Goal: Task Accomplishment & Management: Complete application form

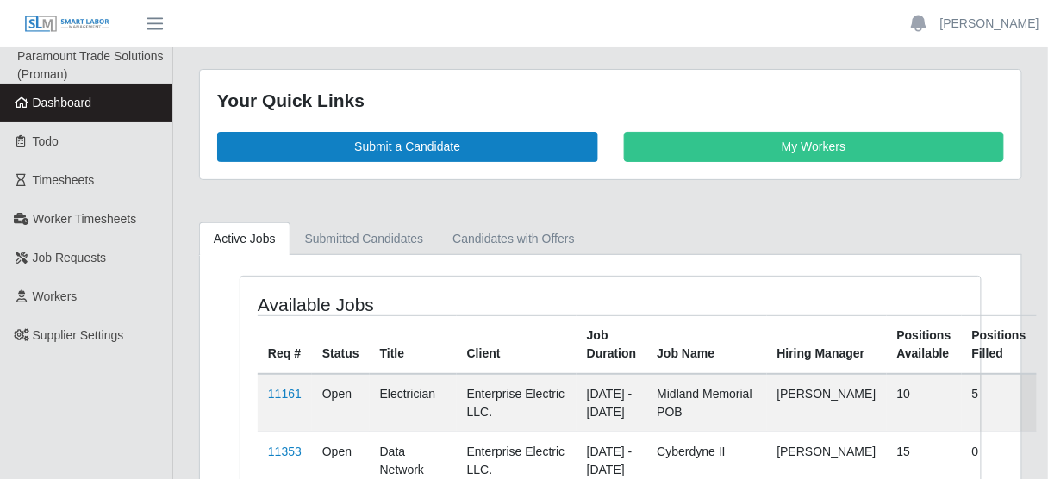
click at [85, 109] on span "Dashboard" at bounding box center [62, 103] width 59 height 14
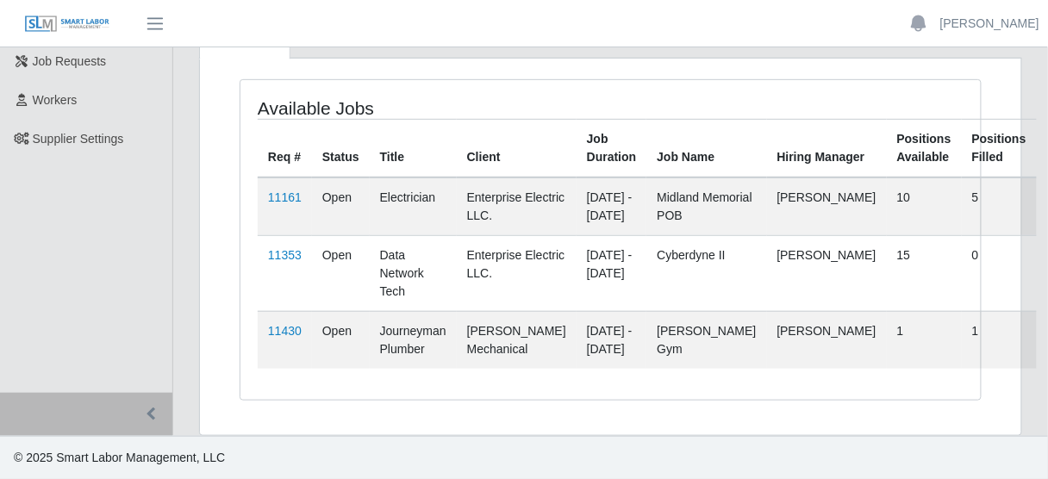
scroll to position [231, 0]
click at [290, 191] on link "11161" at bounding box center [285, 198] width 34 height 14
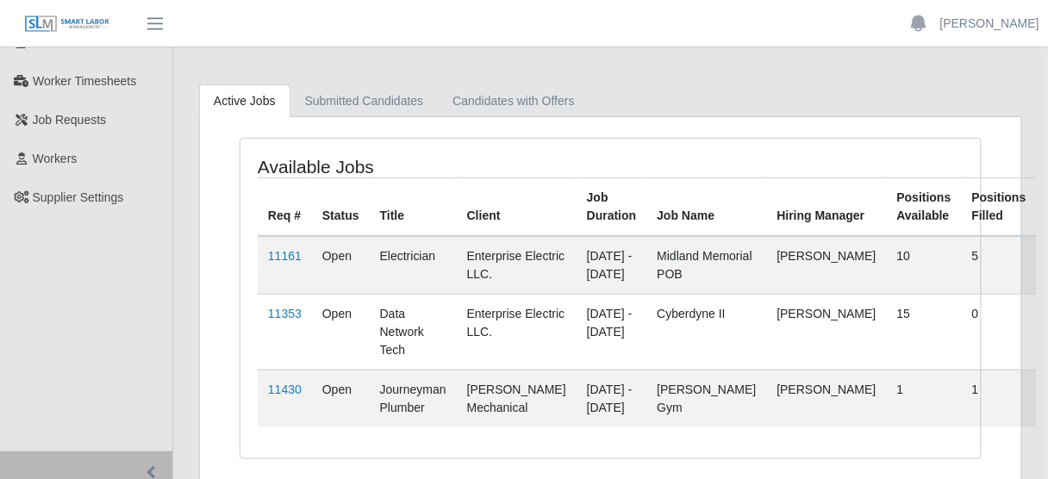
scroll to position [207, 0]
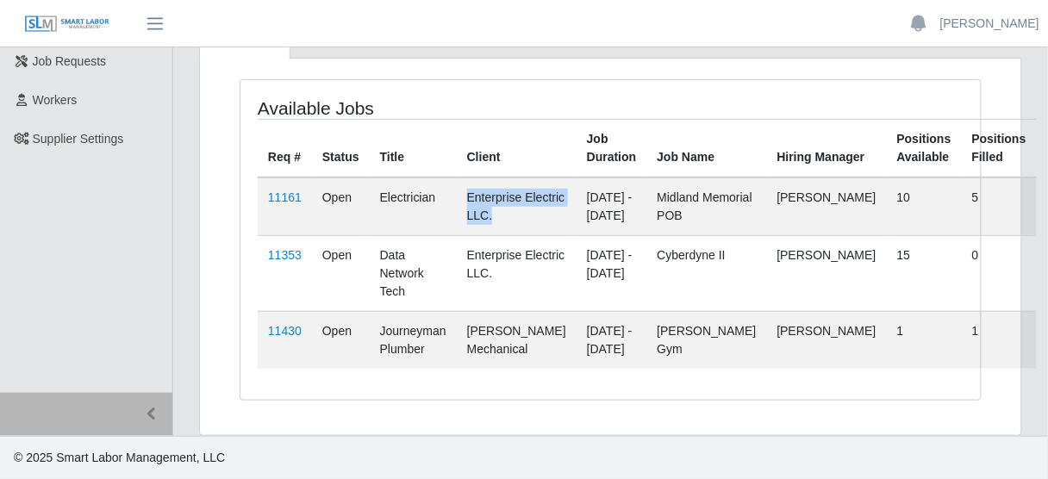
drag, startPoint x: 466, startPoint y: 187, endPoint x: 545, endPoint y: 226, distance: 87.5
click at [545, 226] on td "Enterprise Electric LLC." at bounding box center [517, 207] width 120 height 59
drag, startPoint x: 699, startPoint y: 260, endPoint x: 685, endPoint y: 266, distance: 15.9
click at [685, 266] on td "Cyberdyne II" at bounding box center [707, 273] width 120 height 76
drag, startPoint x: 673, startPoint y: 285, endPoint x: 668, endPoint y: 247, distance: 38.3
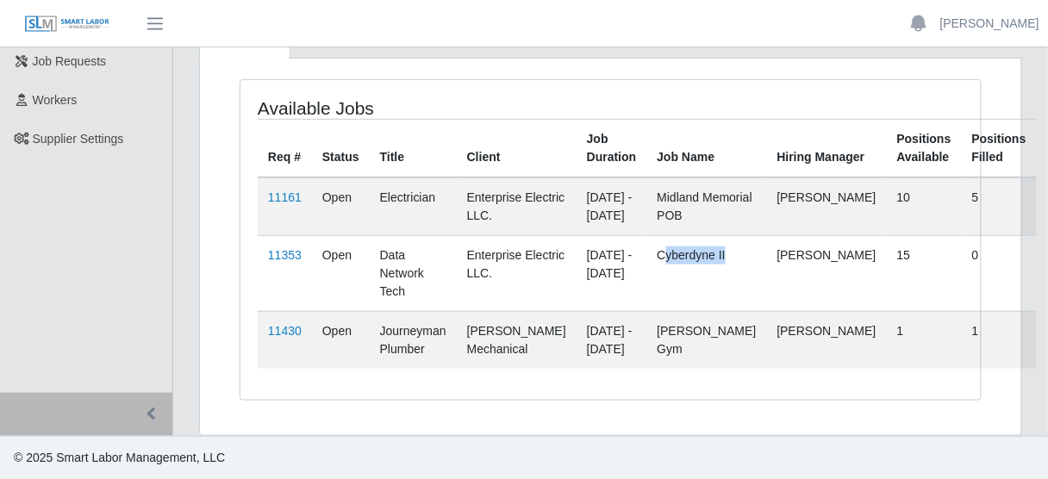
click at [661, 261] on td "Cyberdyne II" at bounding box center [707, 273] width 120 height 76
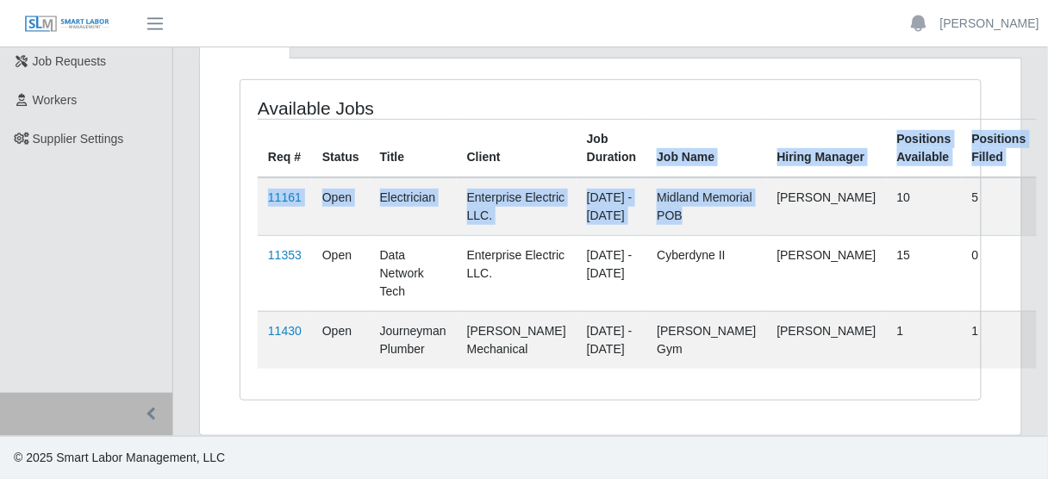
drag, startPoint x: 673, startPoint y: 225, endPoint x: 655, endPoint y: 146, distance: 81.4
click at [650, 152] on table "Req # Status Title Client Job Duration Job Name Hiring Manager Positions Availa…" at bounding box center [647, 244] width 779 height 250
click at [682, 196] on td "Midland Memorial POB" at bounding box center [707, 207] width 120 height 59
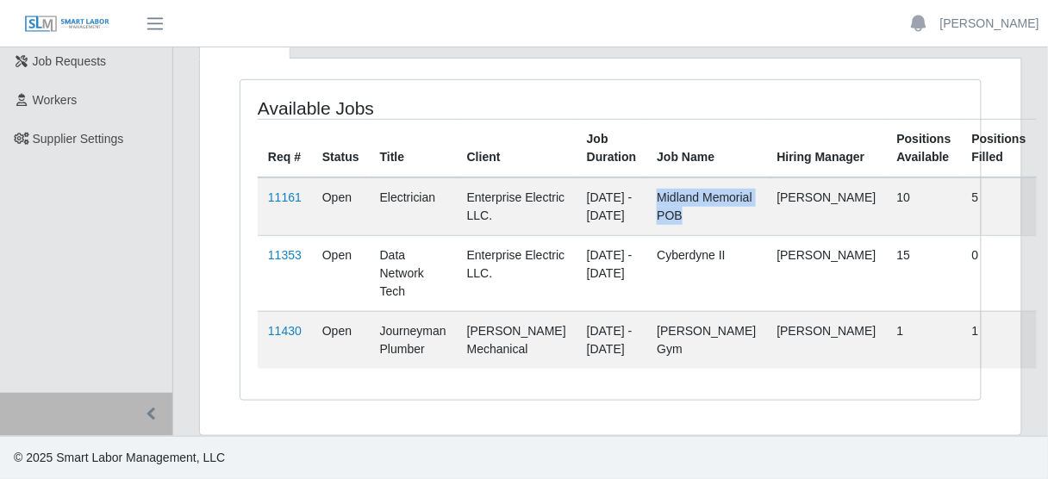
drag, startPoint x: 676, startPoint y: 233, endPoint x: 655, endPoint y: 183, distance: 54.1
click at [655, 183] on td "Midland Memorial POB" at bounding box center [707, 207] width 120 height 59
click at [289, 191] on link "11161" at bounding box center [285, 198] width 34 height 14
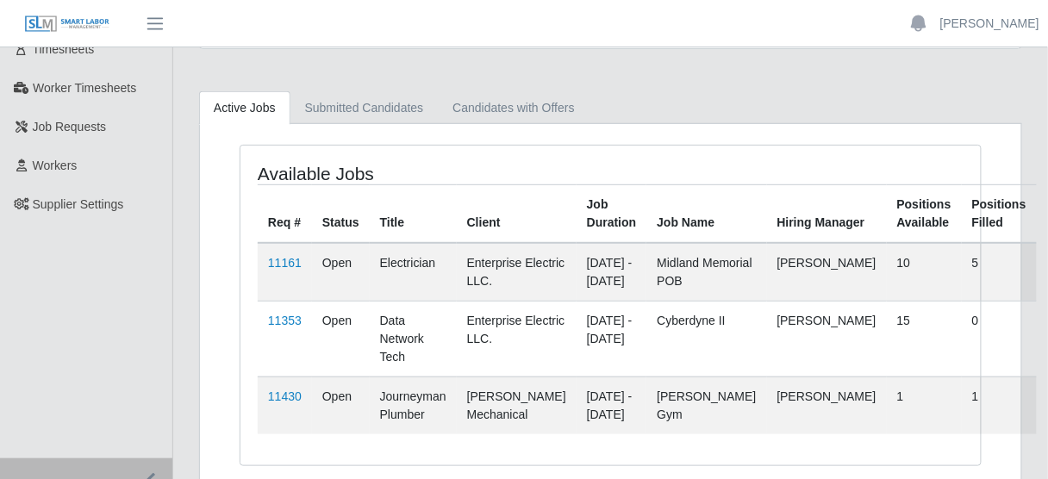
scroll to position [138, 0]
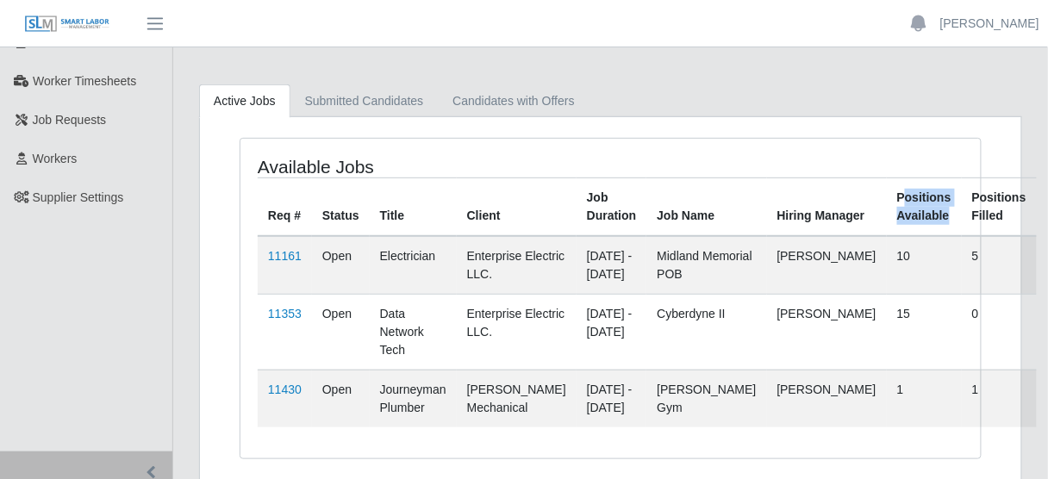
drag, startPoint x: 822, startPoint y: 198, endPoint x: 871, endPoint y: 235, distance: 61.0
click at [887, 230] on th "Positions Available" at bounding box center [924, 207] width 75 height 59
drag, startPoint x: 813, startPoint y: 252, endPoint x: 842, endPoint y: 256, distance: 28.8
click at [887, 256] on td "10" at bounding box center [924, 265] width 75 height 59
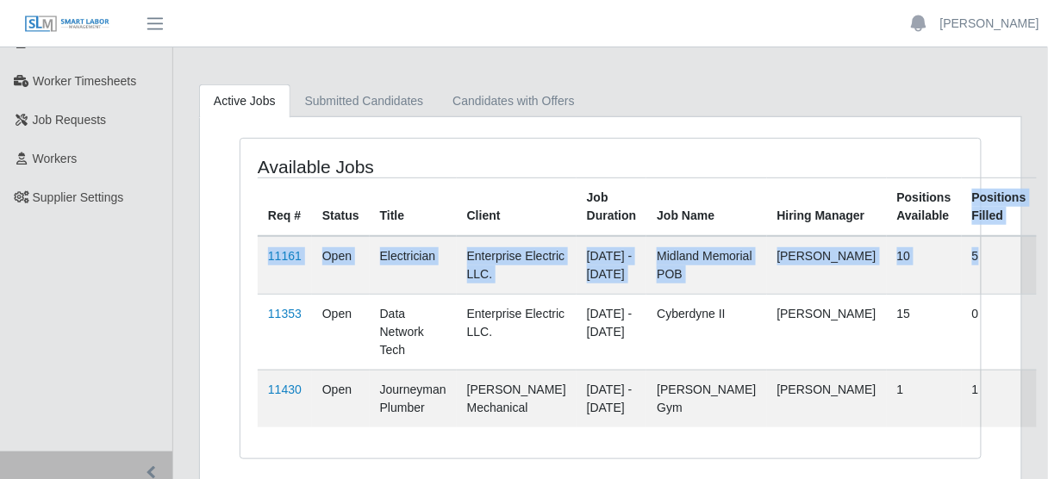
drag, startPoint x: 898, startPoint y: 203, endPoint x: 942, endPoint y: 235, distance: 54.1
click at [942, 235] on table "Req # Status Title Client Job Duration Job Name Hiring Manager Positions Availa…" at bounding box center [647, 303] width 779 height 250
drag, startPoint x: 928, startPoint y: 252, endPoint x: 915, endPoint y: 257, distance: 13.9
click at [962, 252] on td "5" at bounding box center [999, 265] width 75 height 59
click at [962, 258] on td "5" at bounding box center [999, 265] width 75 height 59
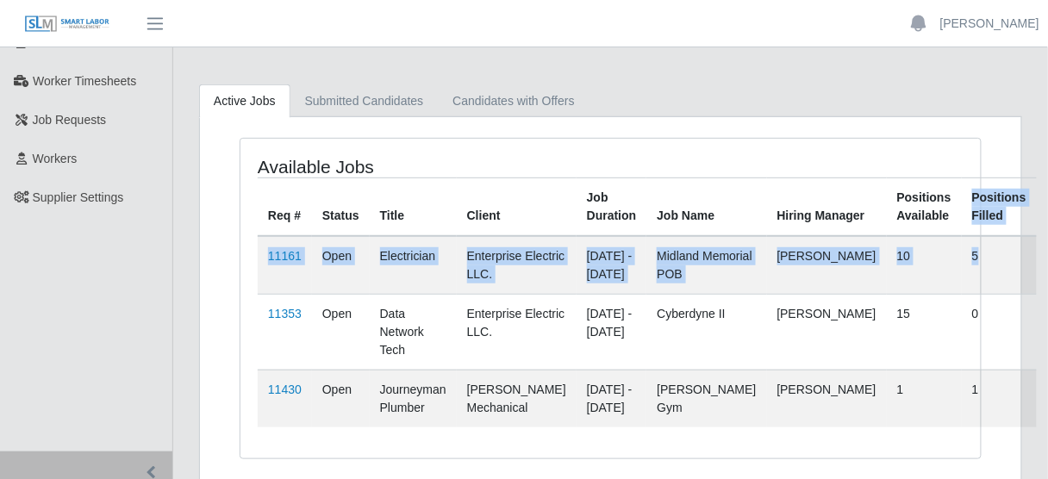
click at [962, 254] on td "5" at bounding box center [999, 265] width 75 height 59
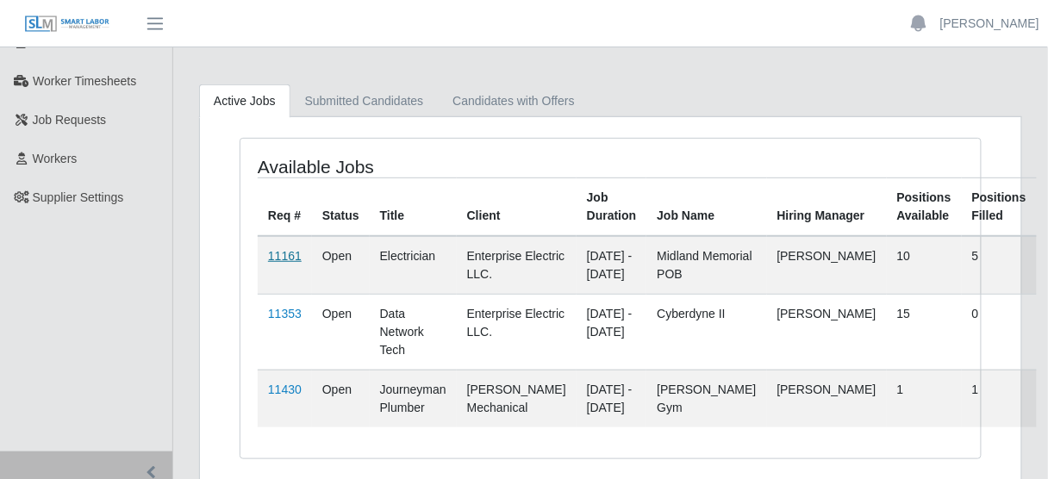
click at [291, 257] on link "11161" at bounding box center [285, 256] width 34 height 14
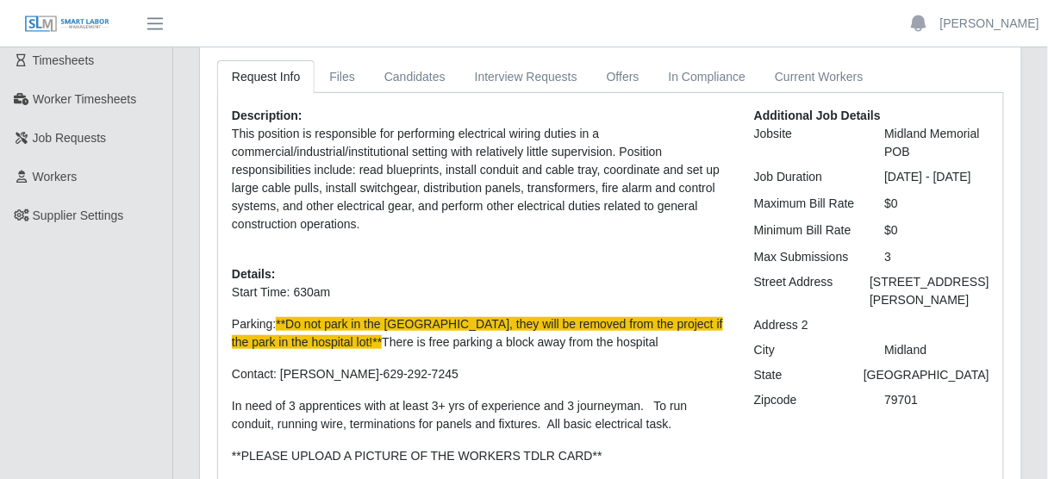
scroll to position [138, 0]
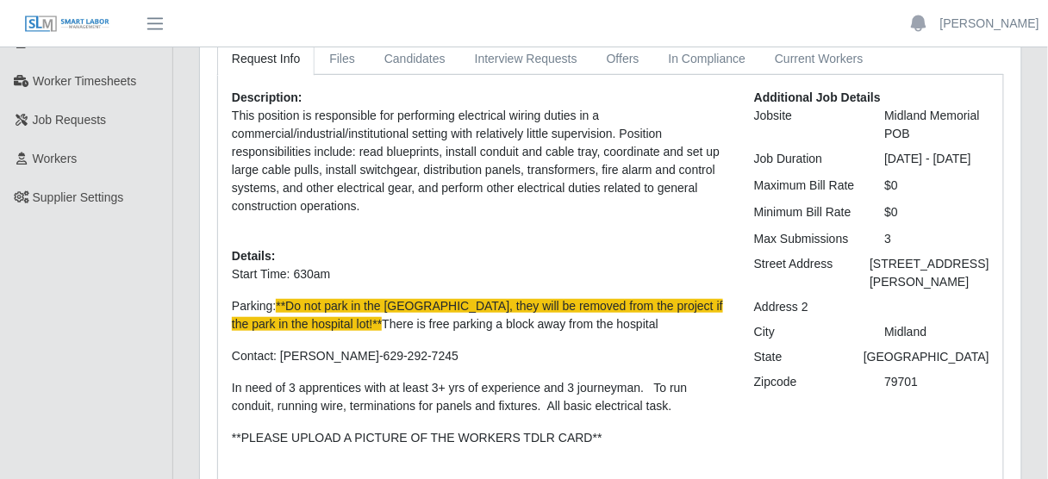
click at [900, 248] on div "3" at bounding box center [937, 239] width 131 height 18
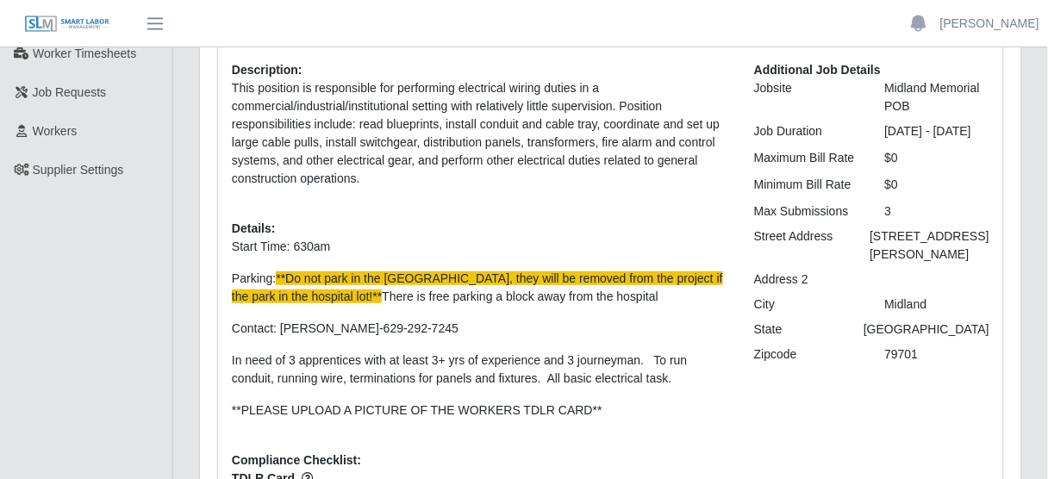
scroll to position [146, 0]
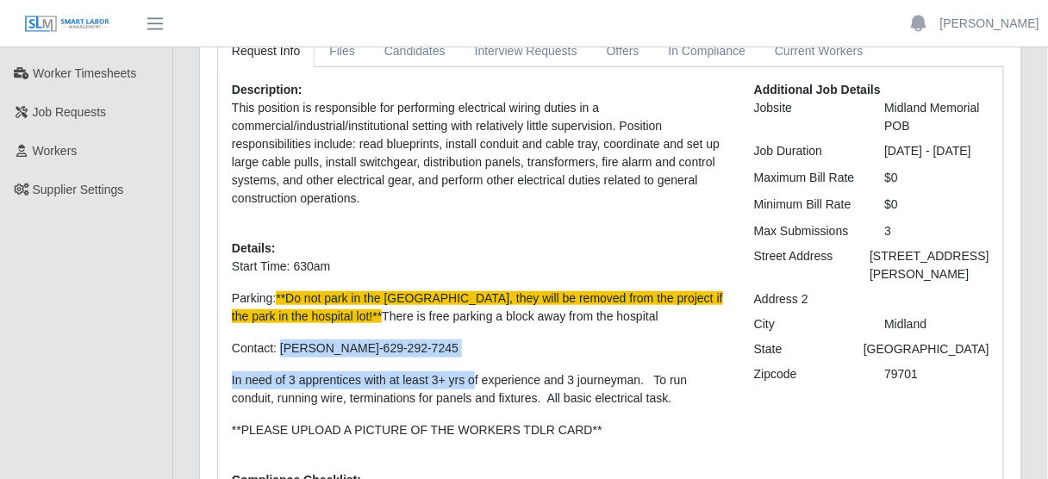
drag, startPoint x: 281, startPoint y: 355, endPoint x: 471, endPoint y: 354, distance: 189.7
click at [471, 356] on p "Contact: Valetin Castillo-629-292-7245" at bounding box center [480, 349] width 497 height 18
click at [455, 348] on p "Contact: Valetin Castillo-629-292-7245" at bounding box center [480, 349] width 497 height 18
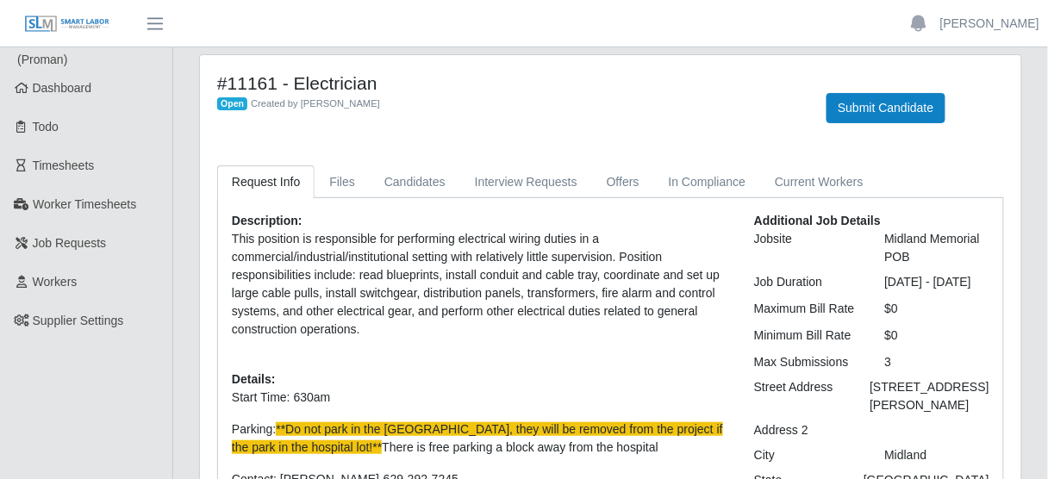
scroll to position [8, 0]
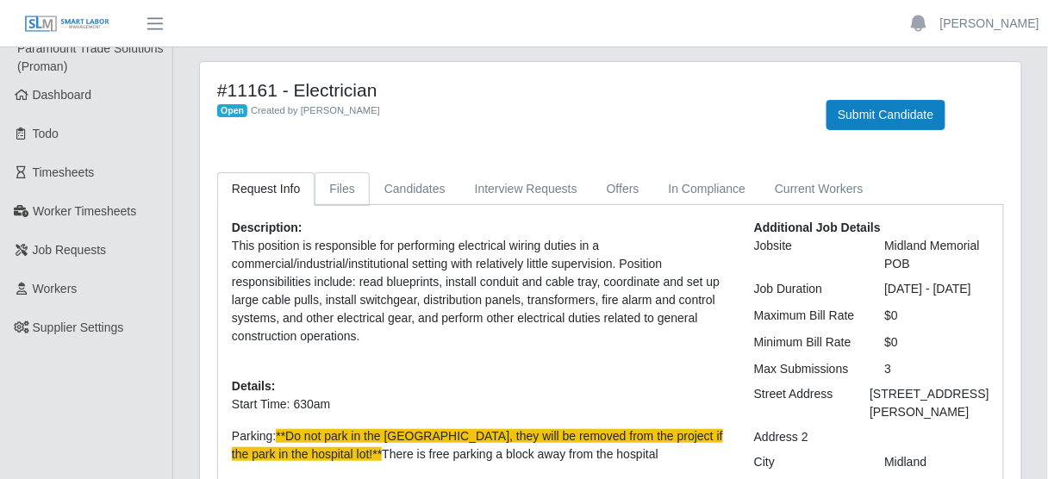
click at [343, 194] on link "Files" at bounding box center [342, 189] width 55 height 34
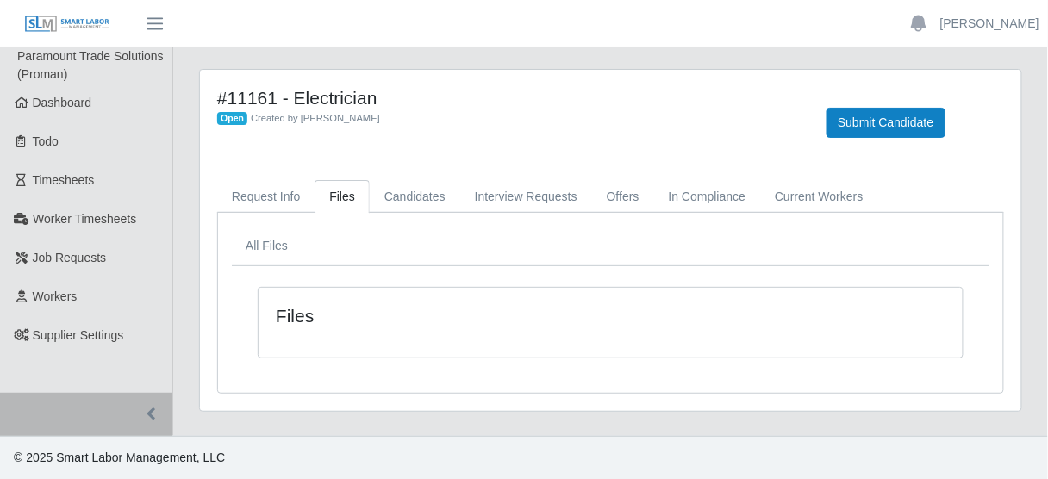
scroll to position [0, 0]
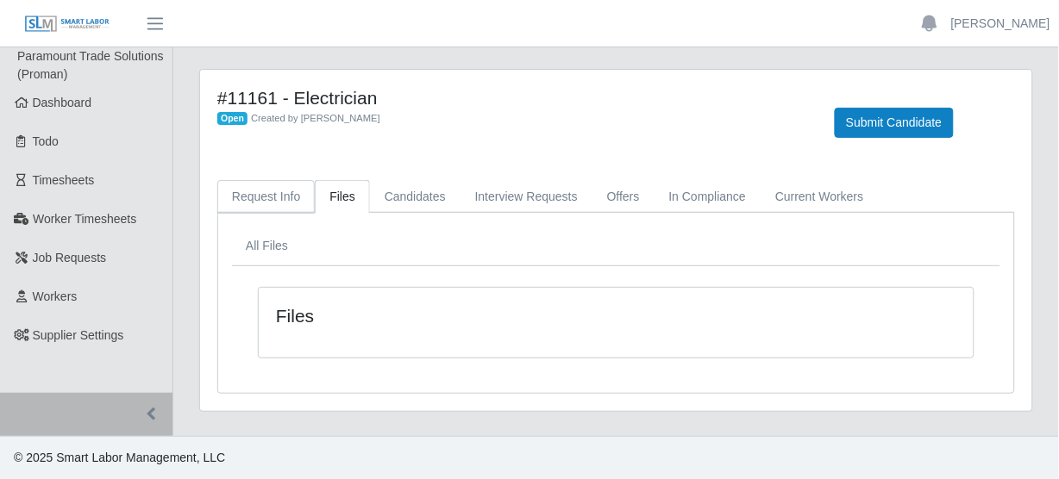
click at [293, 202] on link "Request Info" at bounding box center [265, 197] width 97 height 34
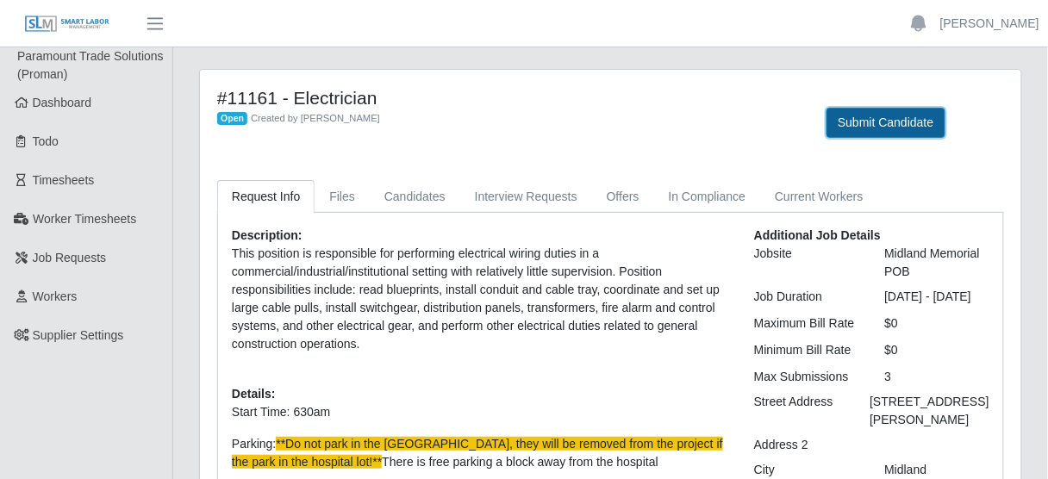
click at [896, 128] on button "Submit Candidate" at bounding box center [886, 123] width 118 height 30
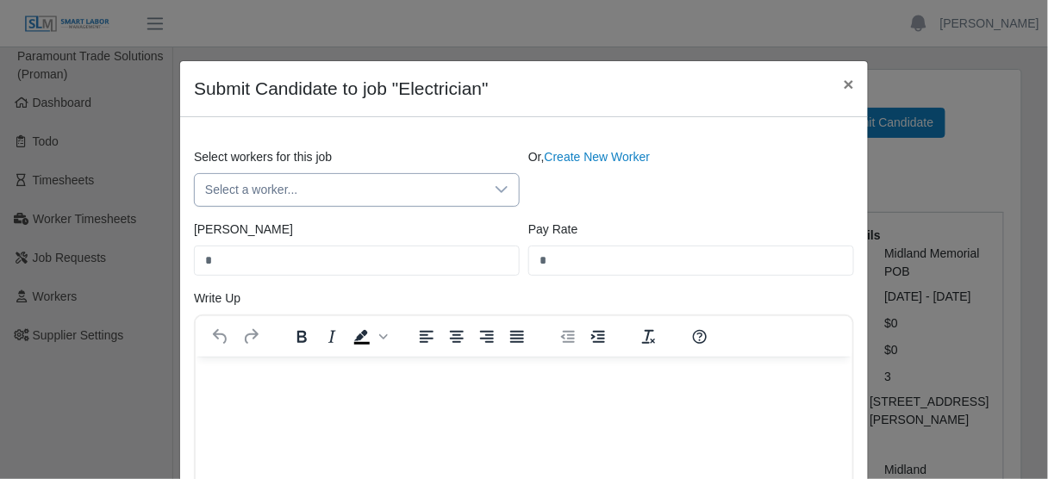
click at [502, 188] on icon at bounding box center [502, 190] width 14 height 14
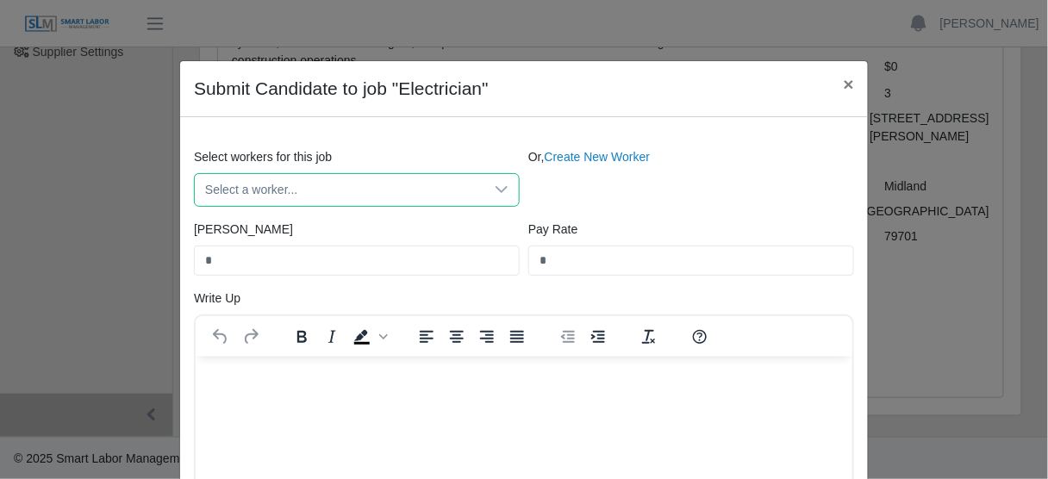
click at [331, 198] on span "Select a worker..." at bounding box center [340, 190] width 290 height 32
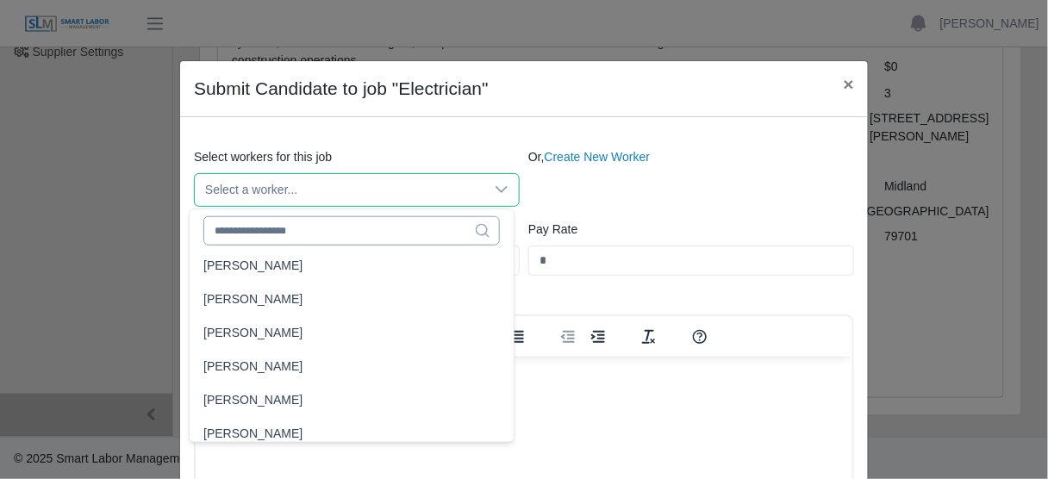
scroll to position [1104, 0]
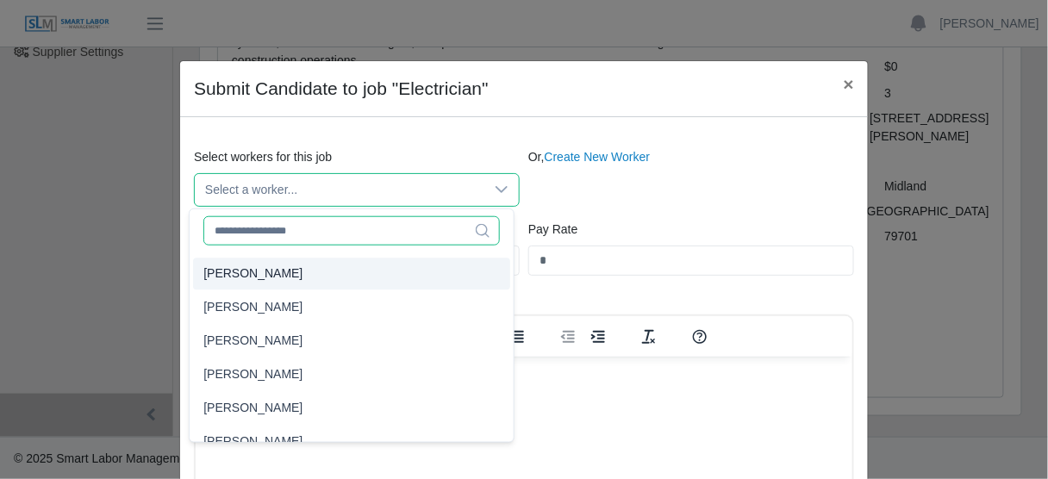
click at [263, 236] on input "text" at bounding box center [351, 230] width 297 height 29
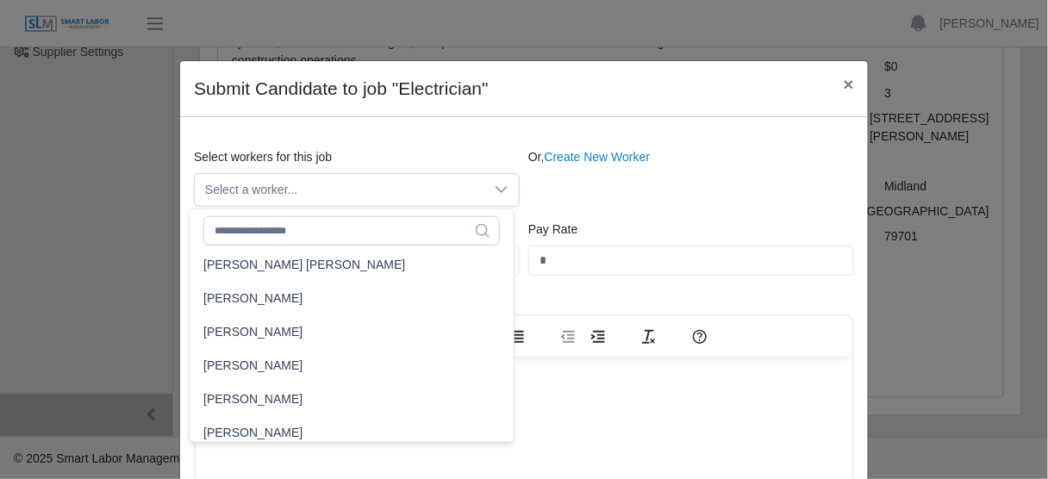
click at [641, 190] on div "Or, Create New Worker" at bounding box center [691, 177] width 335 height 59
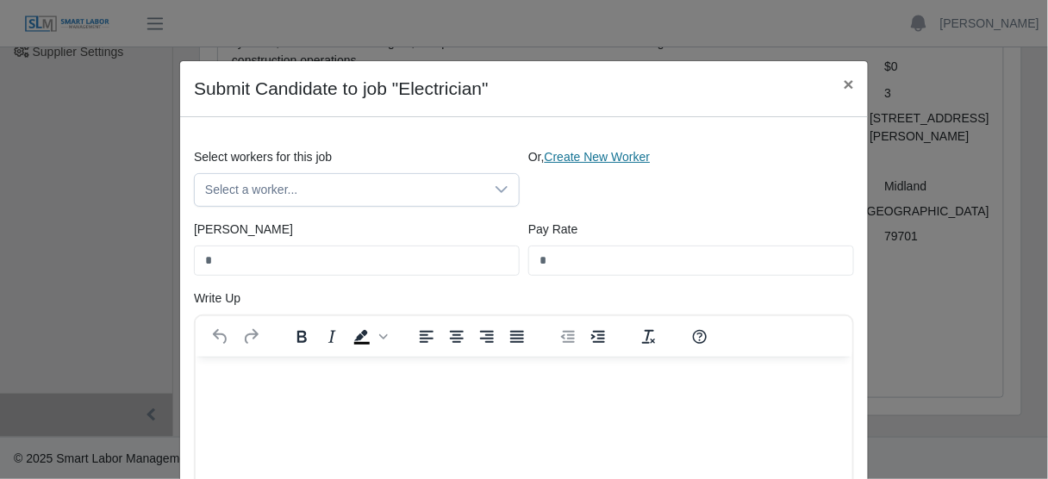
click at [578, 157] on link "Create New Worker" at bounding box center [598, 157] width 106 height 14
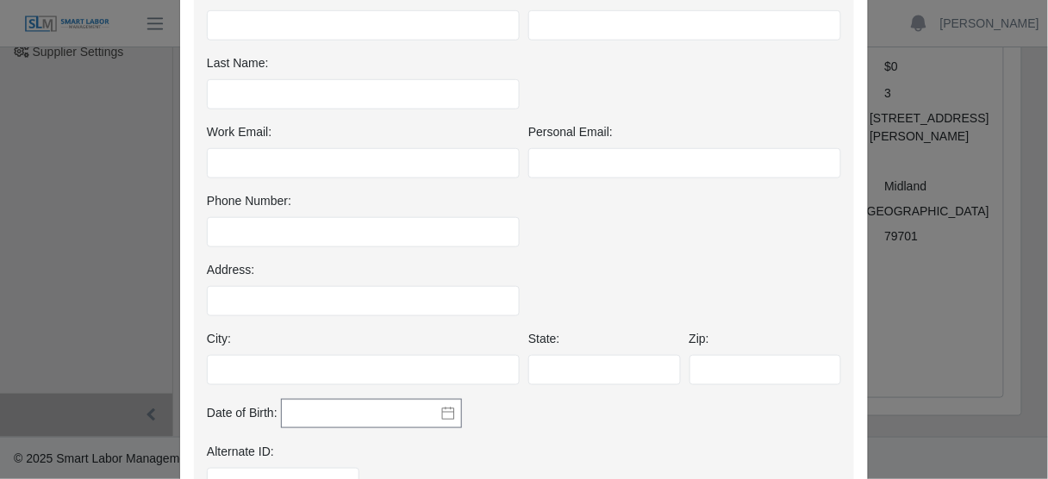
scroll to position [138, 0]
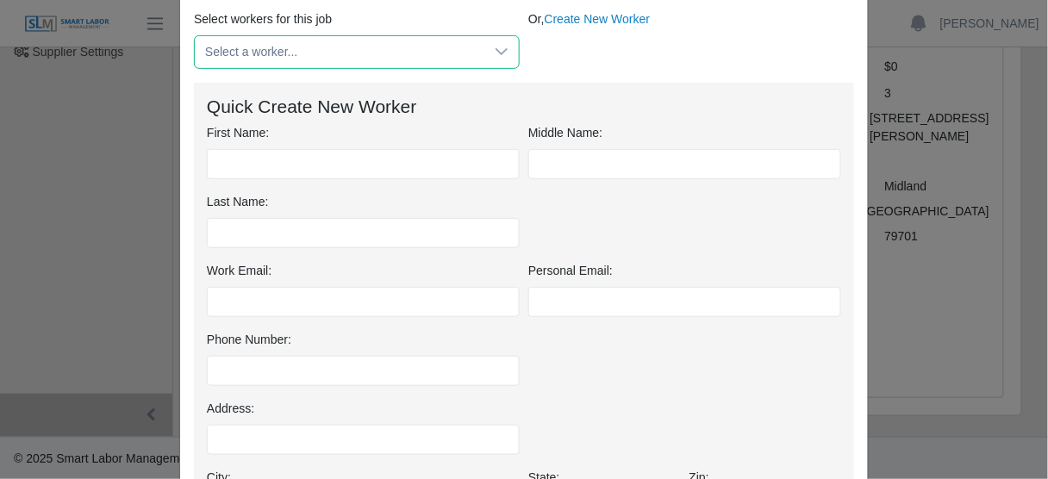
click at [427, 43] on span "Select a worker..." at bounding box center [340, 52] width 290 height 32
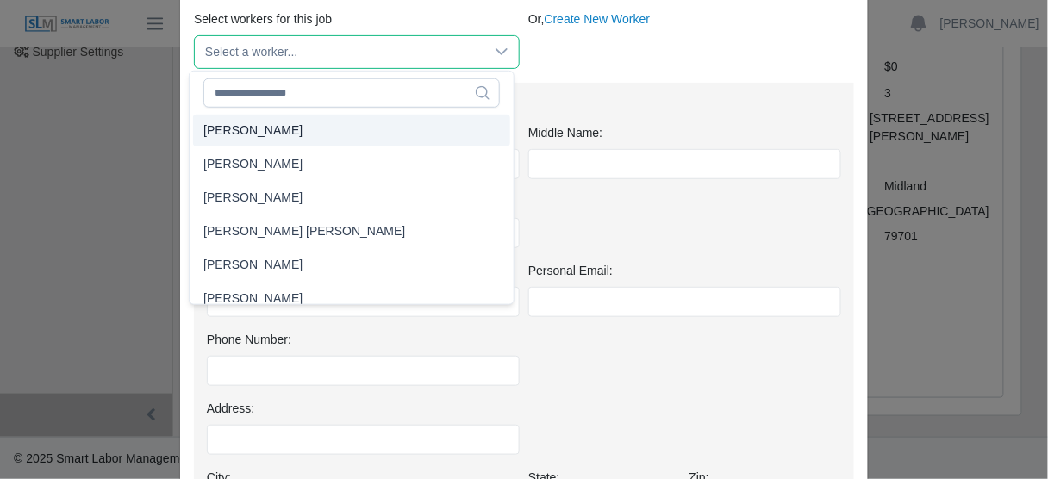
click at [268, 136] on li "Abel Silva" at bounding box center [351, 131] width 317 height 32
type input "*****"
type input "**"
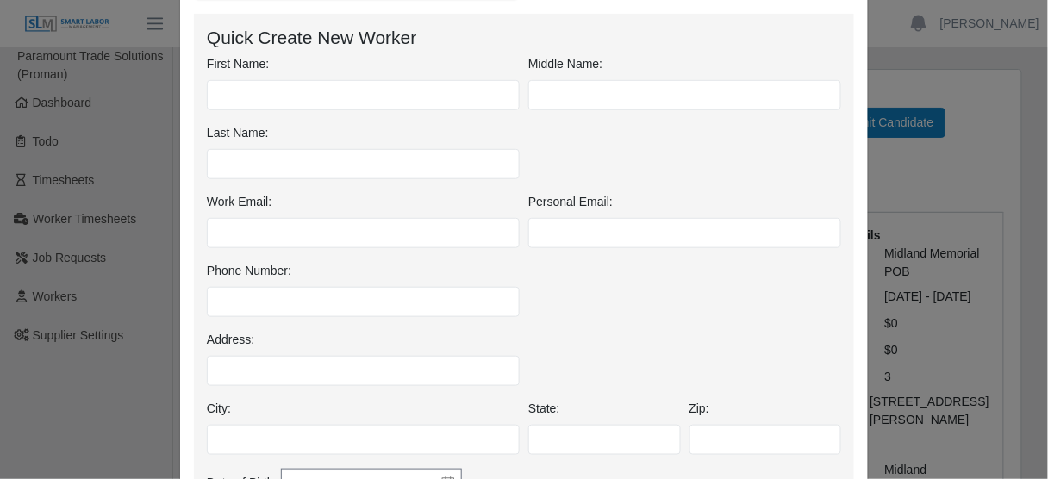
scroll to position [0, 0]
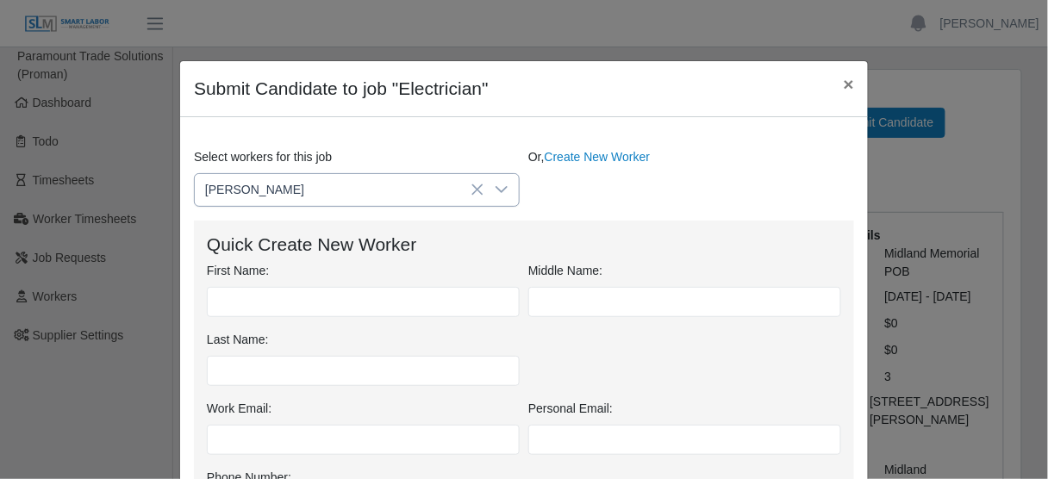
click at [479, 187] on icon at bounding box center [478, 190] width 14 height 14
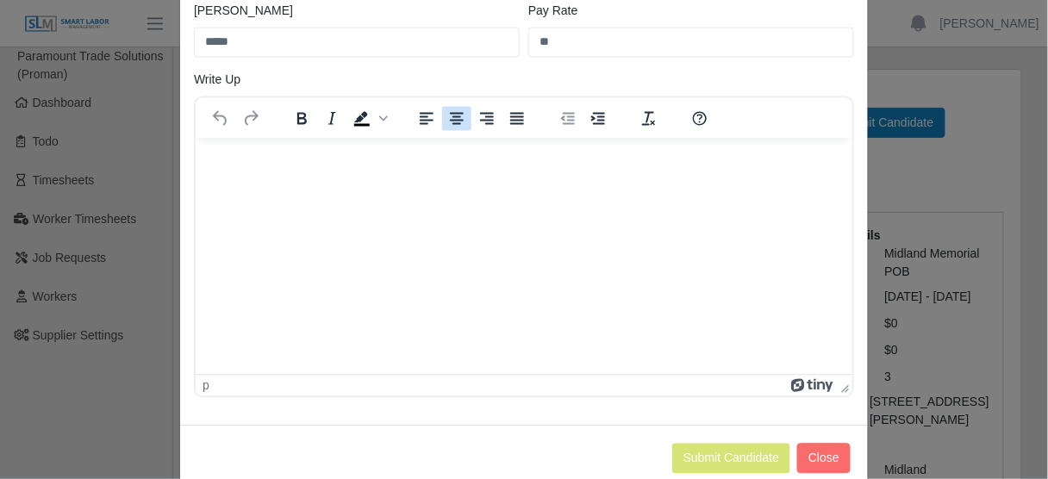
scroll to position [902, 0]
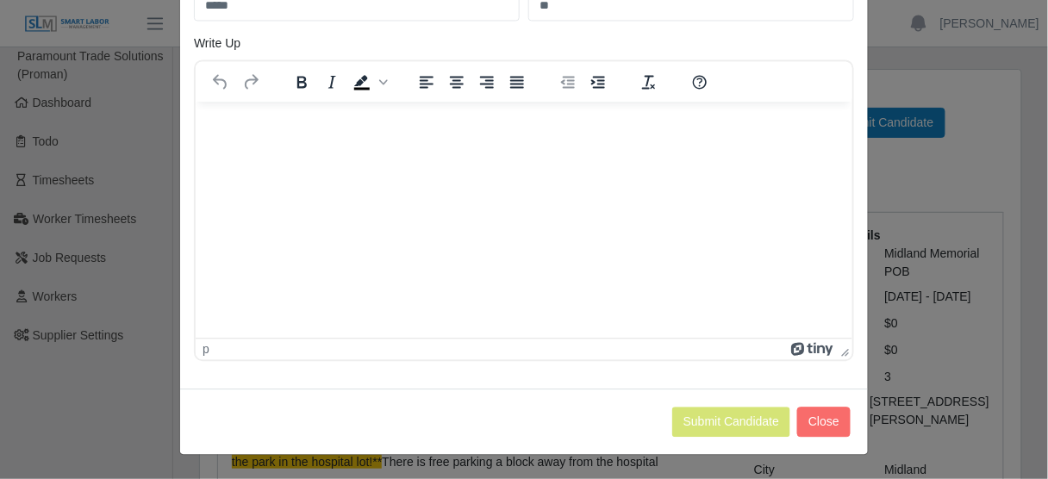
click at [396, 148] on html at bounding box center [523, 125] width 657 height 47
drag, startPoint x: 217, startPoint y: 130, endPoint x: 376, endPoint y: 177, distance: 165.3
click at [366, 148] on html at bounding box center [523, 125] width 657 height 47
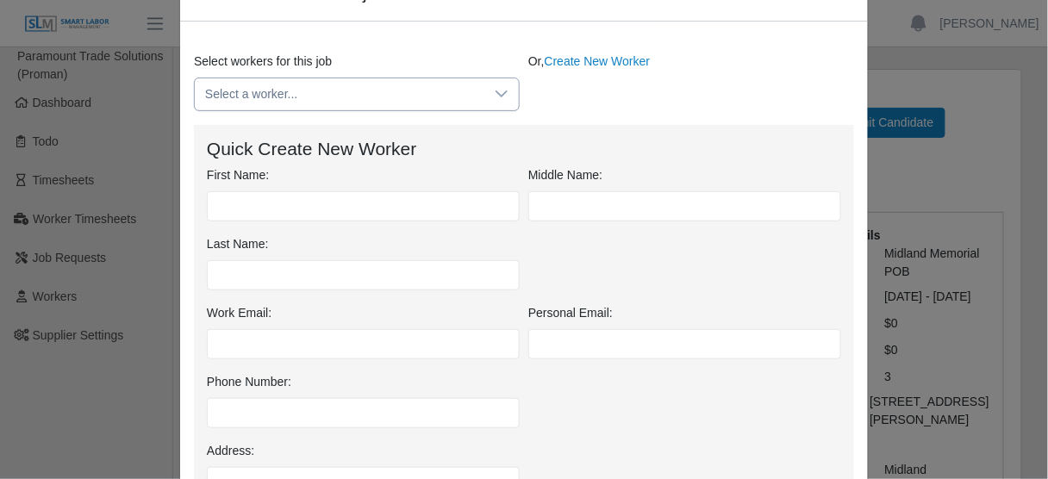
scroll to position [0, 0]
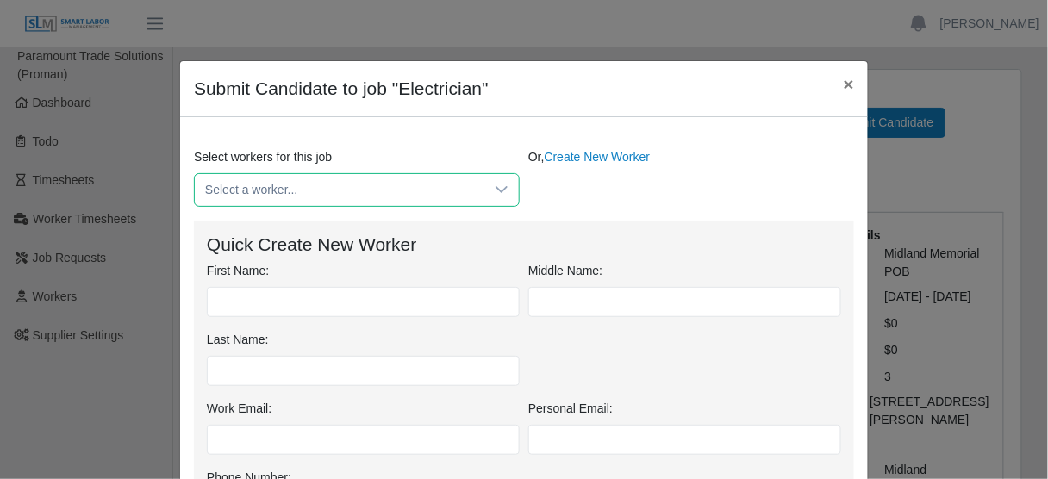
click at [441, 197] on span "Select a worker..." at bounding box center [340, 190] width 290 height 32
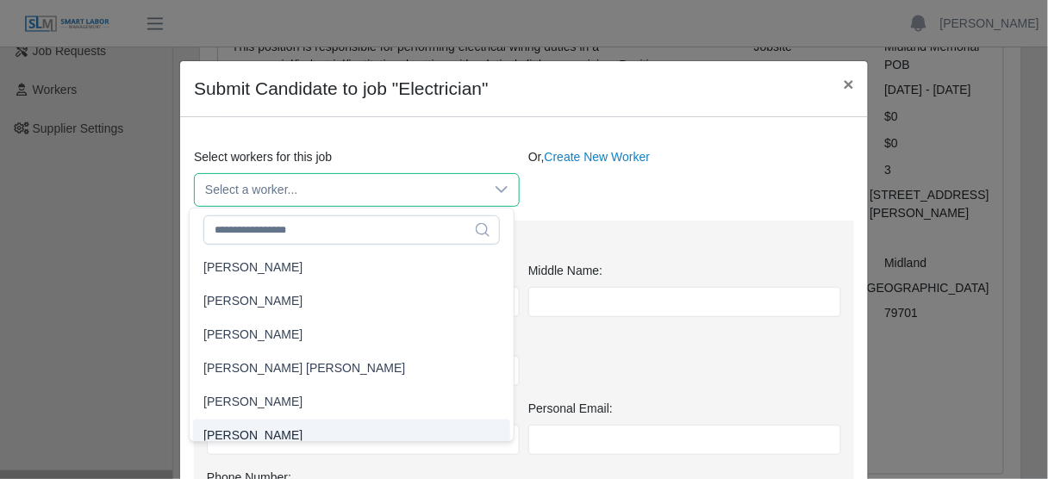
scroll to position [10, 0]
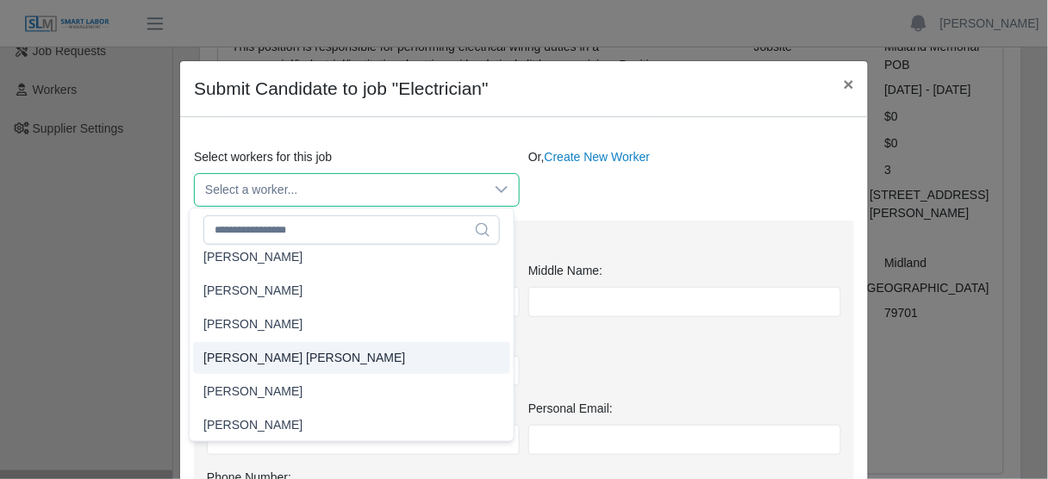
click at [268, 357] on span "Abraham Lopez Matus" at bounding box center [304, 358] width 202 height 18
type input "****"
type input "**"
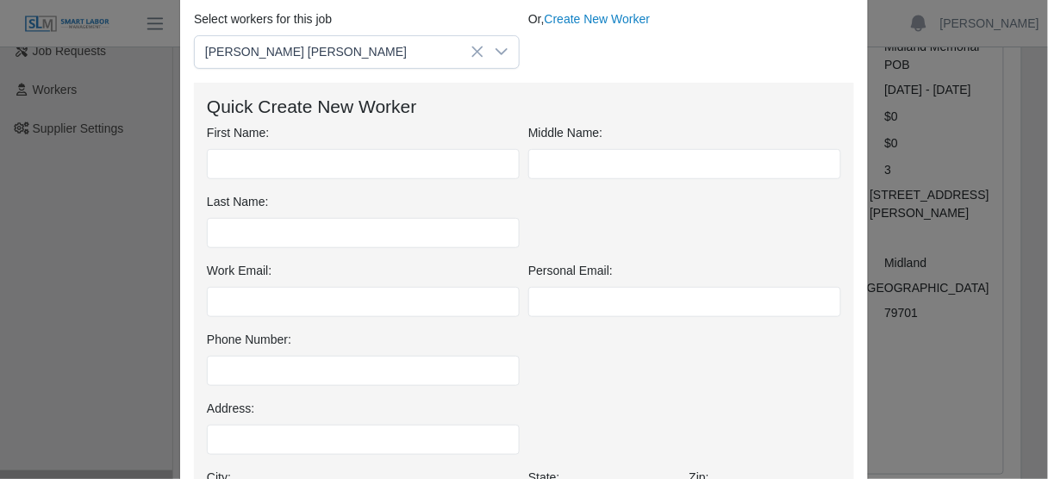
scroll to position [0, 0]
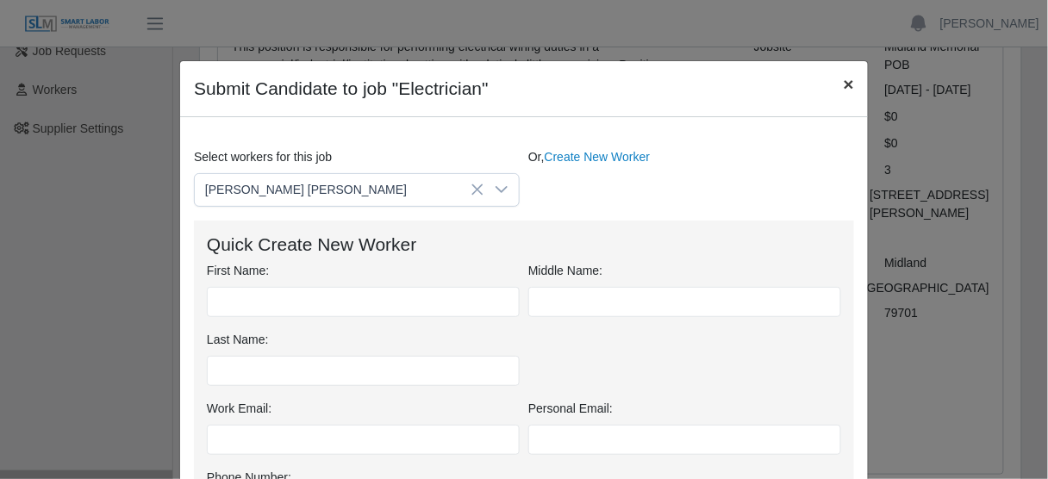
click at [845, 81] on span "×" at bounding box center [849, 84] width 10 height 20
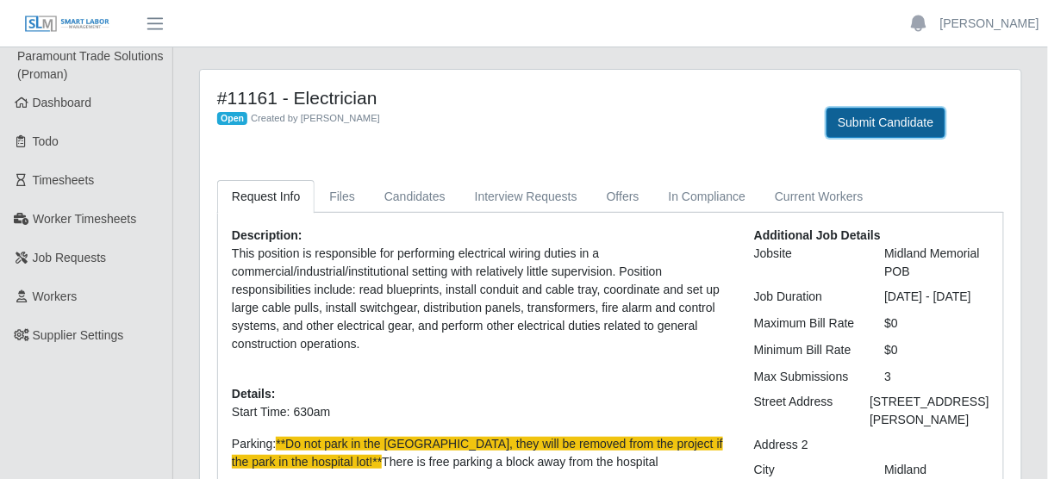
click at [871, 115] on button "Submit Candidate" at bounding box center [886, 123] width 118 height 30
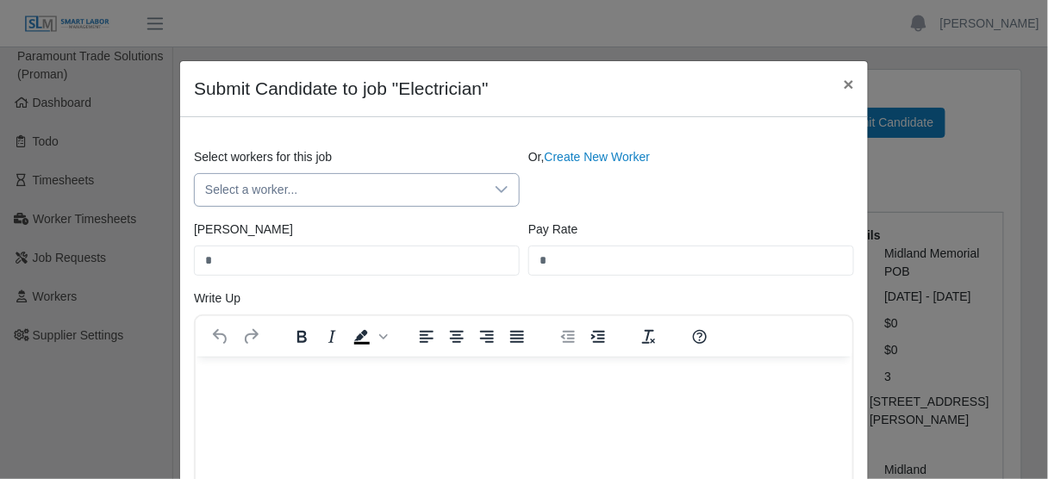
click at [291, 197] on span "Select a worker..." at bounding box center [340, 190] width 290 height 32
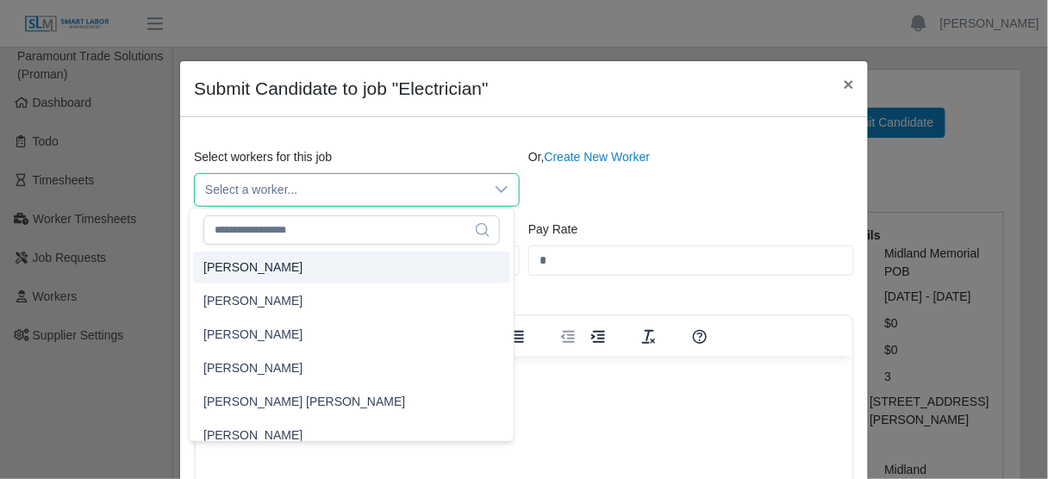
click at [265, 272] on li "Abel Silva" at bounding box center [351, 268] width 317 height 32
type input "*****"
type input "**"
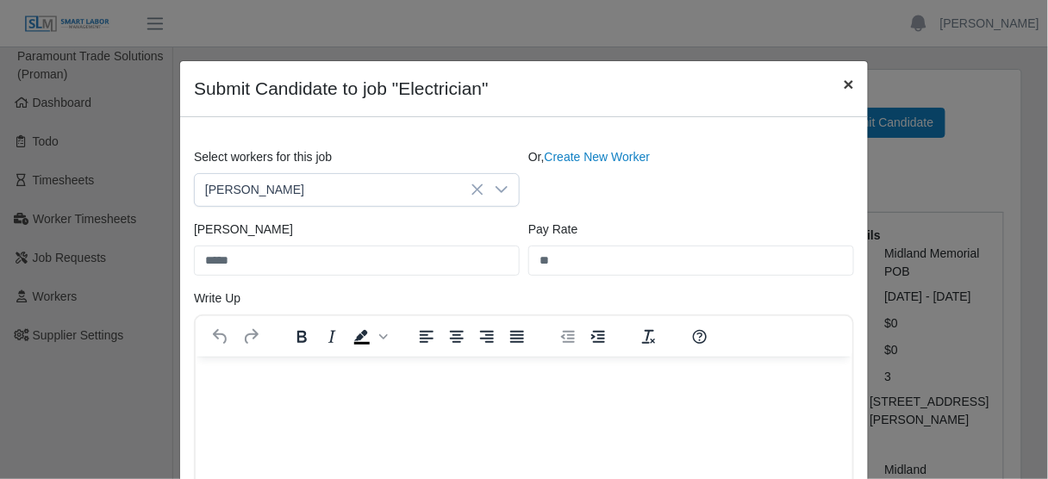
click at [846, 84] on span "×" at bounding box center [849, 84] width 10 height 20
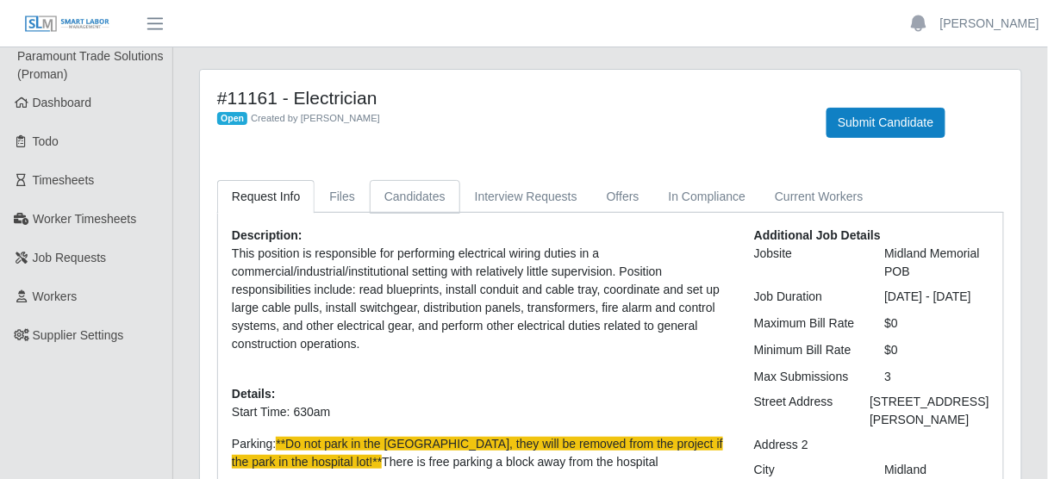
click at [417, 190] on link "Candidates" at bounding box center [415, 197] width 91 height 34
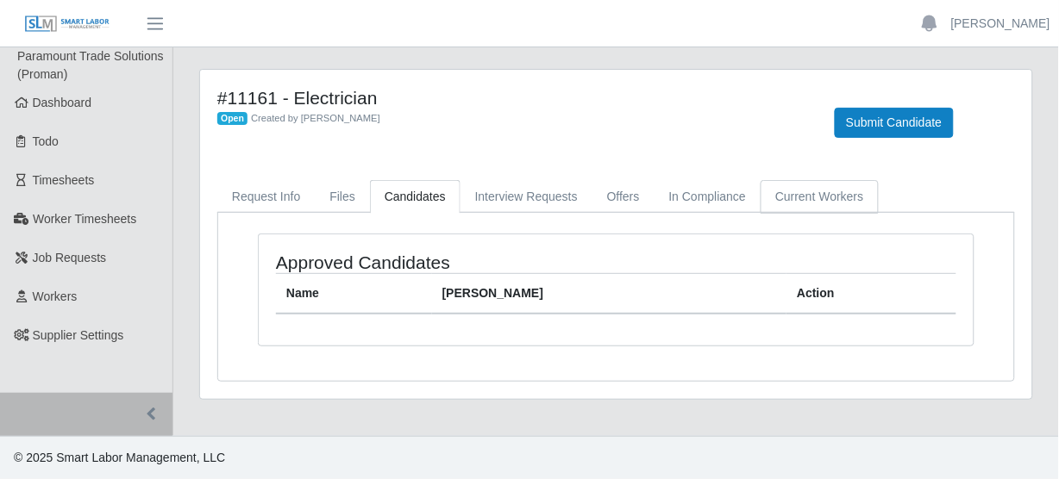
click at [796, 203] on link "Current Workers" at bounding box center [818, 197] width 117 height 34
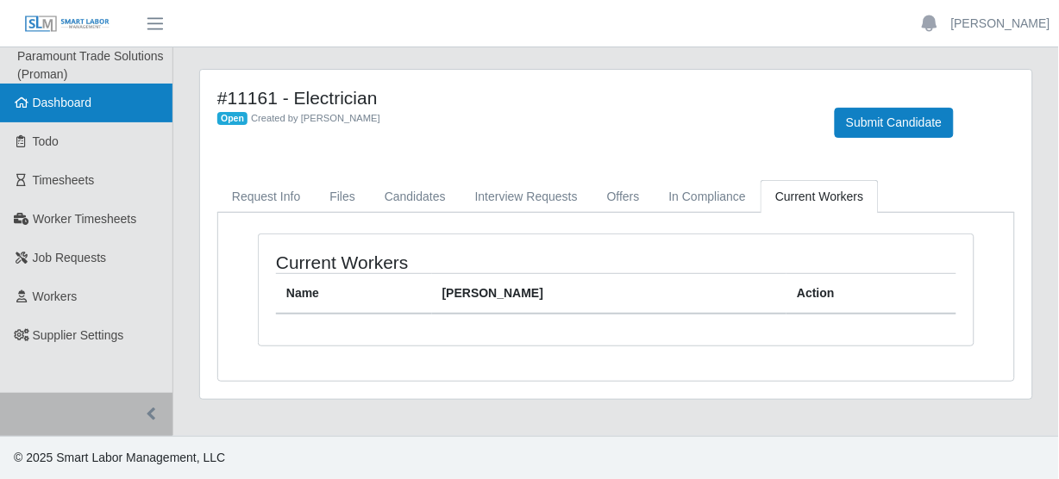
click at [96, 109] on link "Dashboard" at bounding box center [86, 103] width 172 height 39
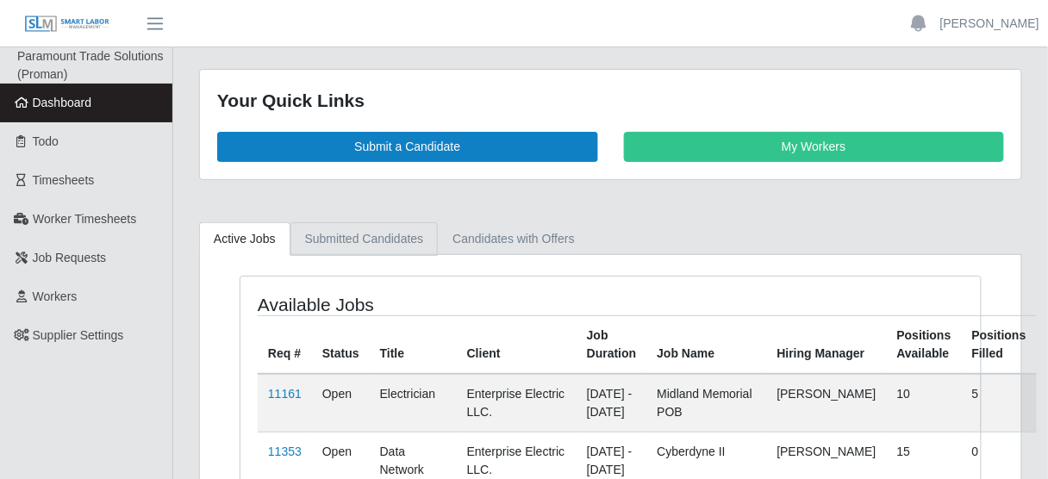
click at [365, 241] on link "Submitted Candidates" at bounding box center [365, 239] width 148 height 34
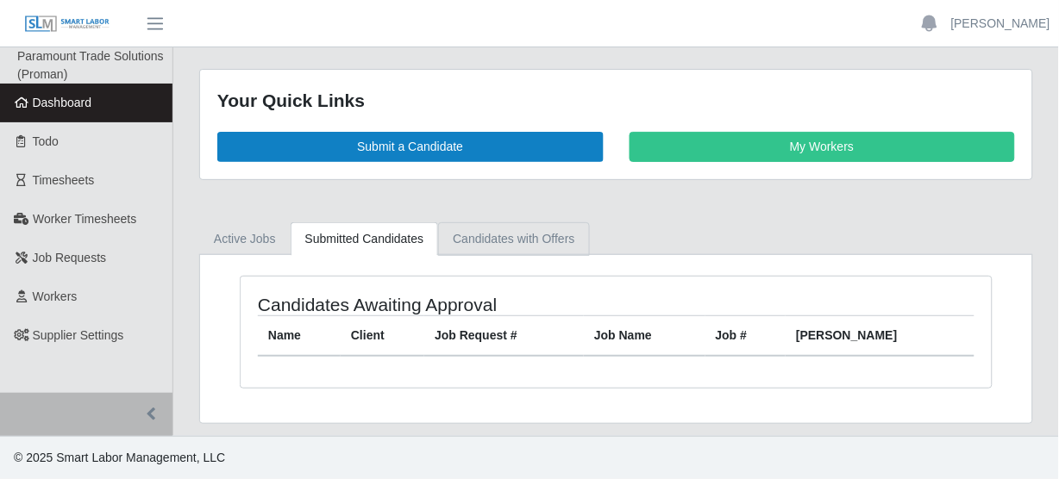
click at [472, 242] on link "Candidates with Offers" at bounding box center [513, 239] width 151 height 34
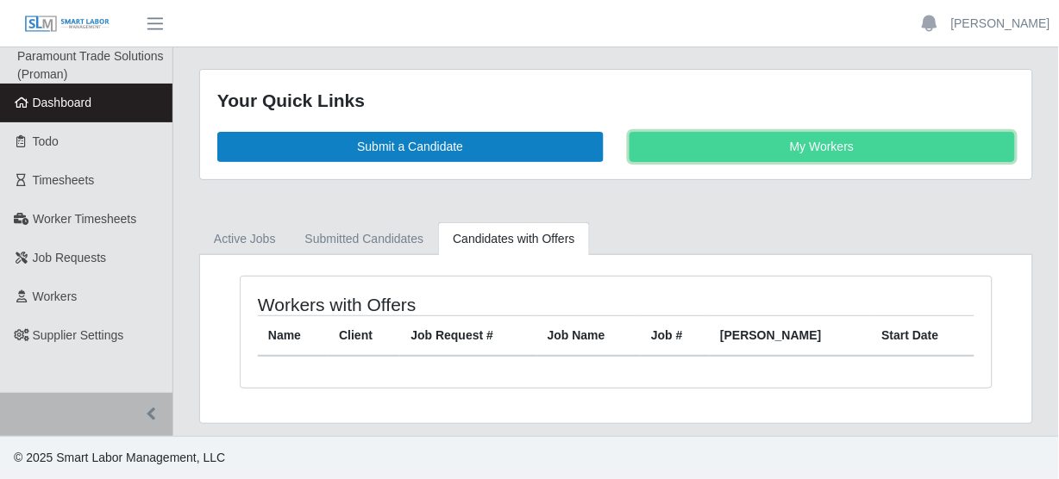
click at [823, 137] on link "My Workers" at bounding box center [822, 147] width 386 height 30
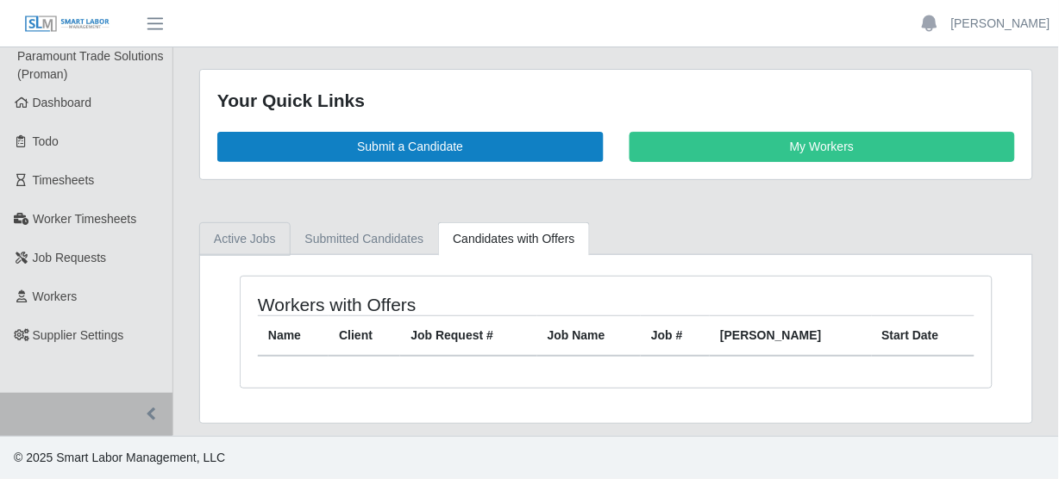
click at [256, 243] on link "Active Jobs" at bounding box center [244, 239] width 91 height 34
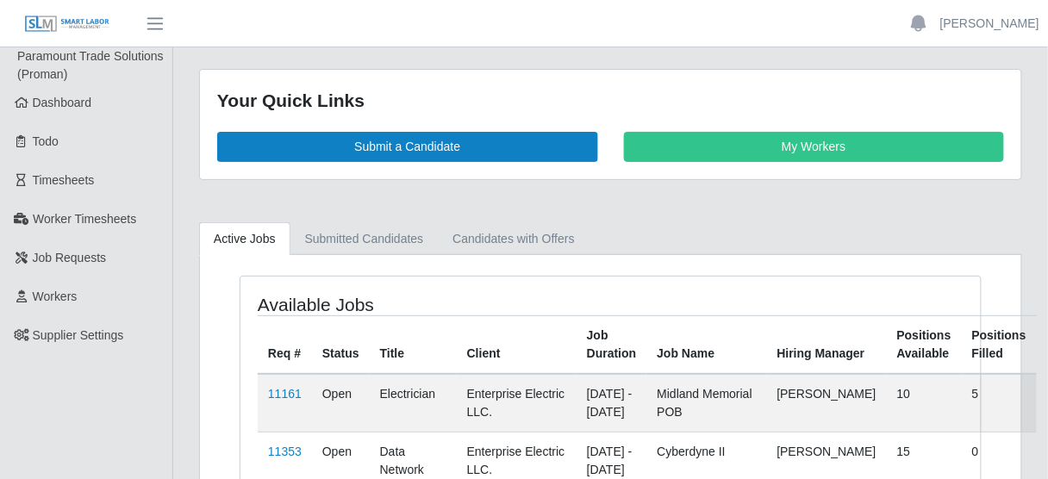
scroll to position [138, 0]
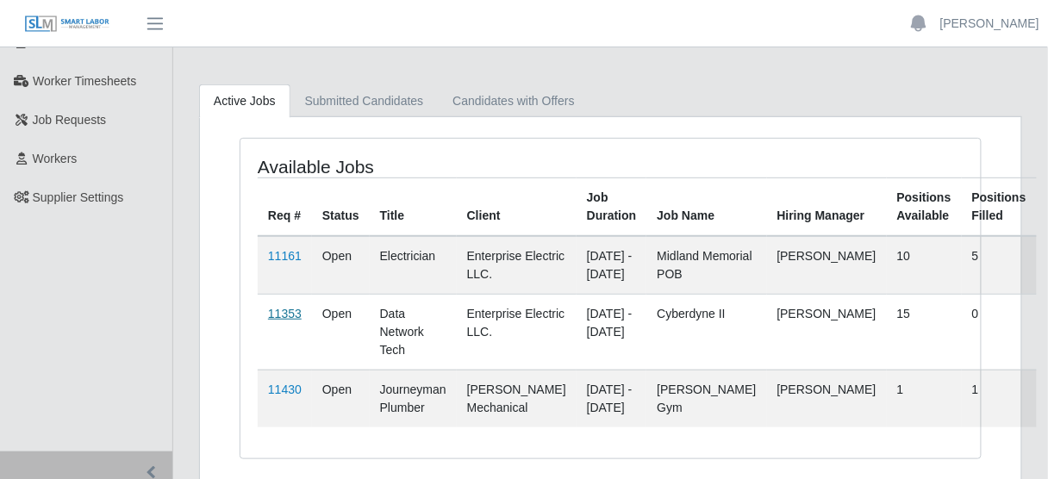
click at [287, 321] on link "11353" at bounding box center [285, 314] width 34 height 14
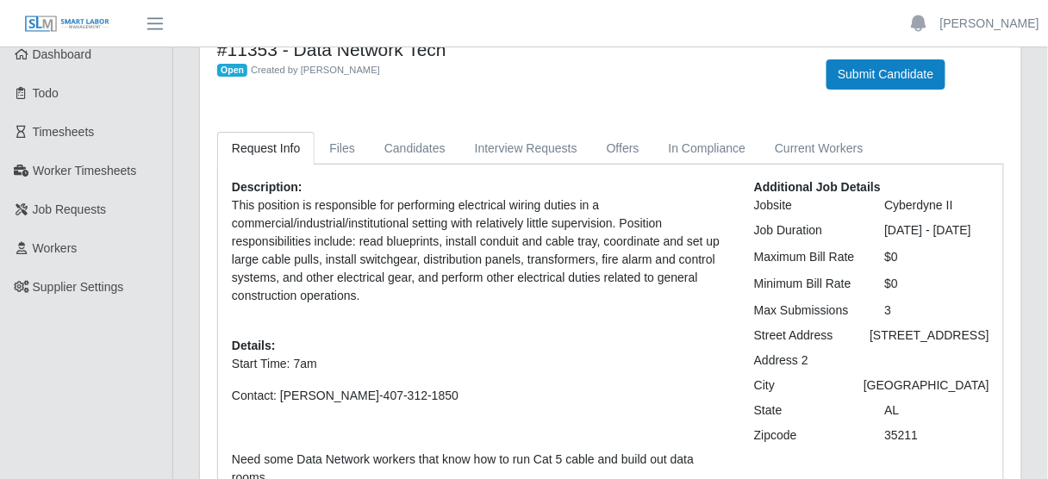
scroll to position [138, 0]
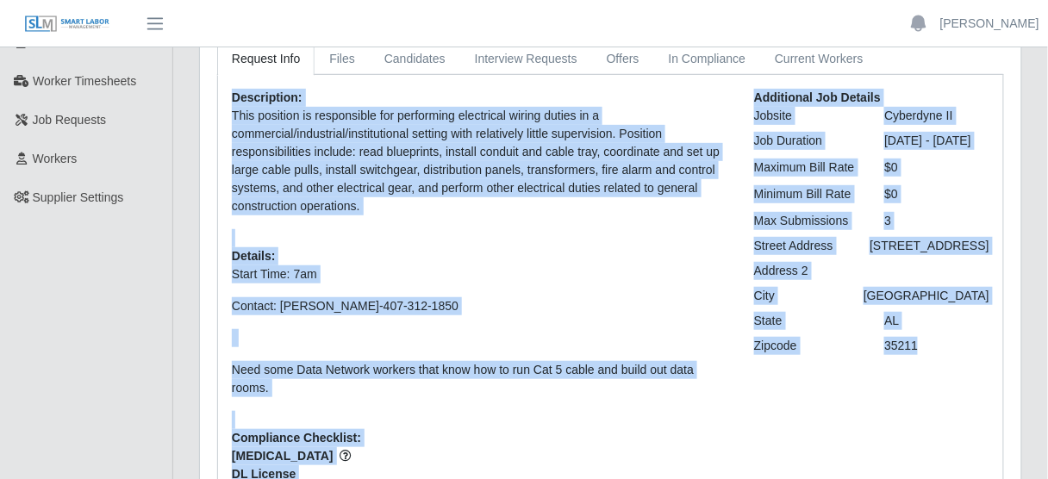
drag, startPoint x: 235, startPoint y: 102, endPoint x: 931, endPoint y: 435, distance: 772.5
click at [931, 435] on div "Description: This position is responsible for performing electrical wiring duti…" at bounding box center [611, 293] width 784 height 409
click at [297, 155] on p "This position is responsible for performing electrical wiring duties in a comme…" at bounding box center [480, 161] width 497 height 109
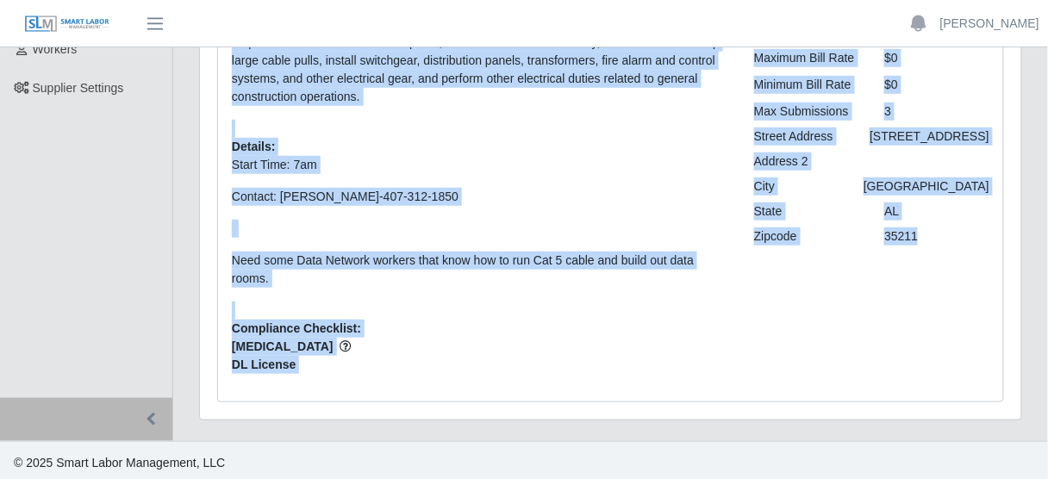
scroll to position [252, 0]
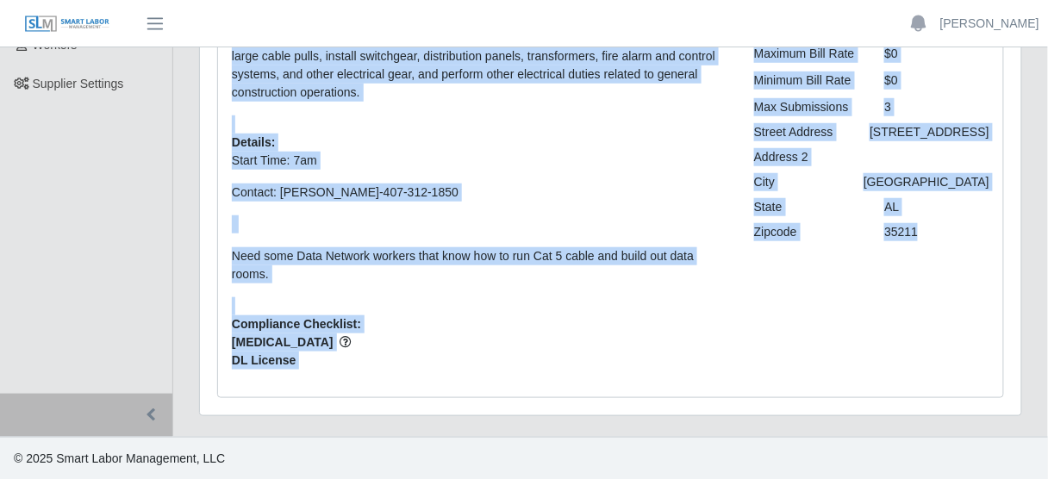
click at [782, 353] on div "Additional Job Details Jobsite Cyberdyne II Job Duration 09/24/2025 - 02/06/202…" at bounding box center [872, 179] width 261 height 409
click at [834, 241] on div "Zipcode" at bounding box center [807, 232] width 131 height 18
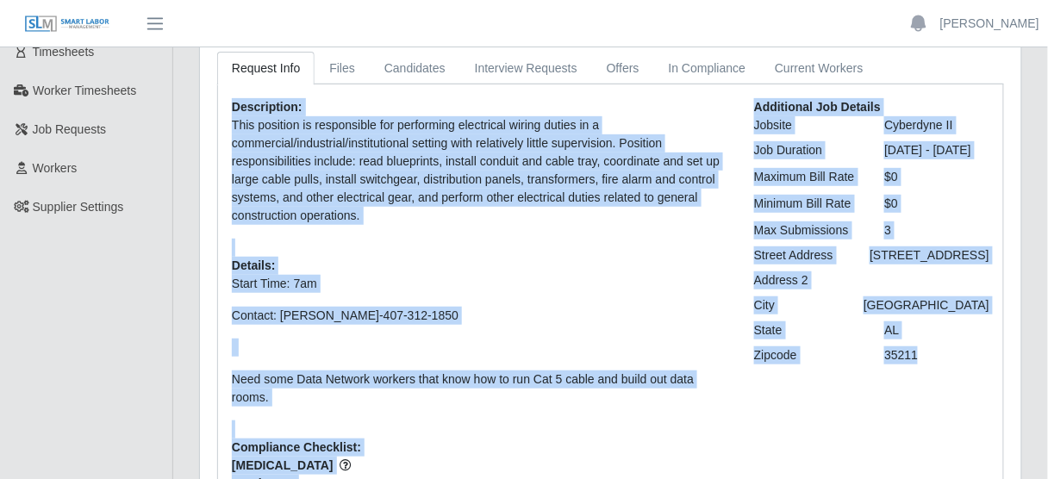
scroll to position [45, 0]
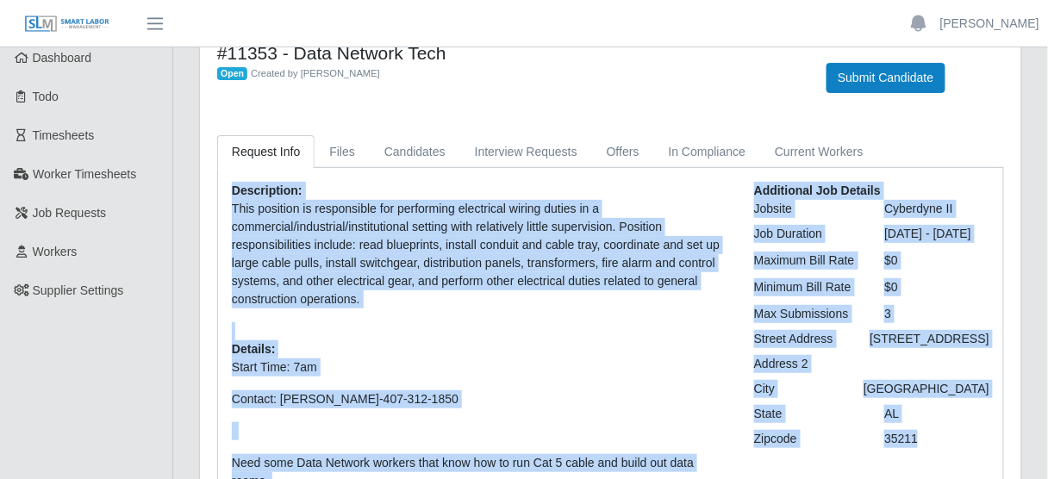
click at [717, 288] on p "This position is responsible for performing electrical wiring duties in a comme…" at bounding box center [480, 254] width 497 height 109
click at [798, 243] on div "Job Duration" at bounding box center [807, 234] width 131 height 18
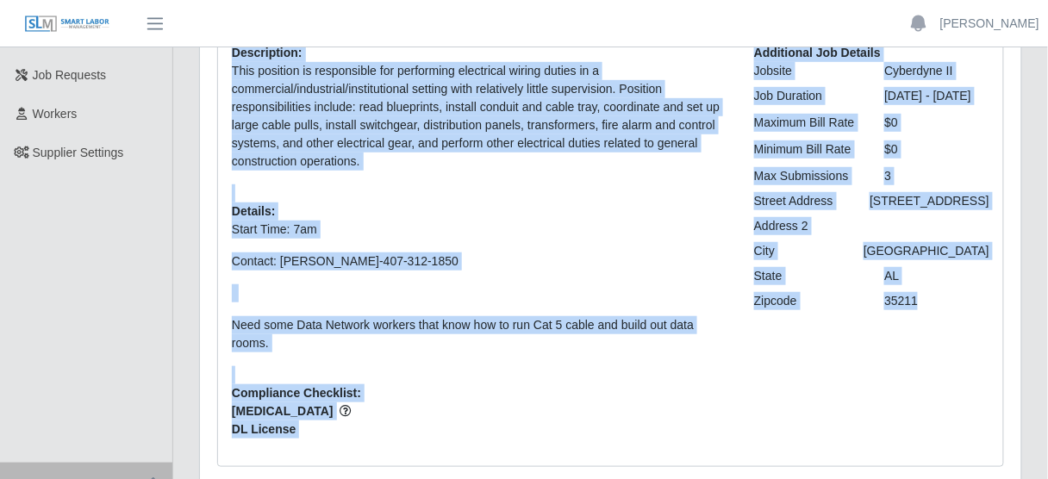
click at [632, 354] on div "Description: This position is responsible for performing electrical wiring duti…" at bounding box center [480, 248] width 523 height 409
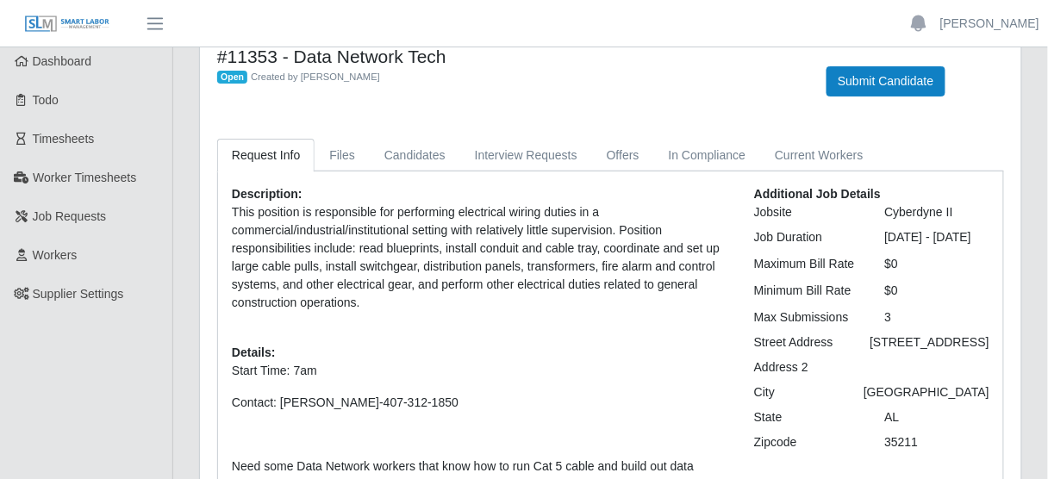
scroll to position [0, 0]
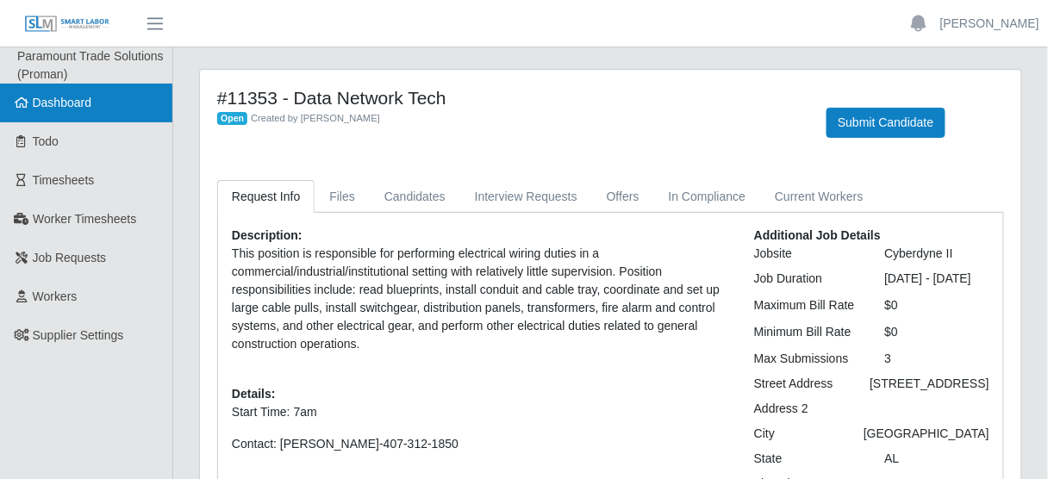
click at [53, 114] on link "Dashboard" at bounding box center [86, 103] width 172 height 39
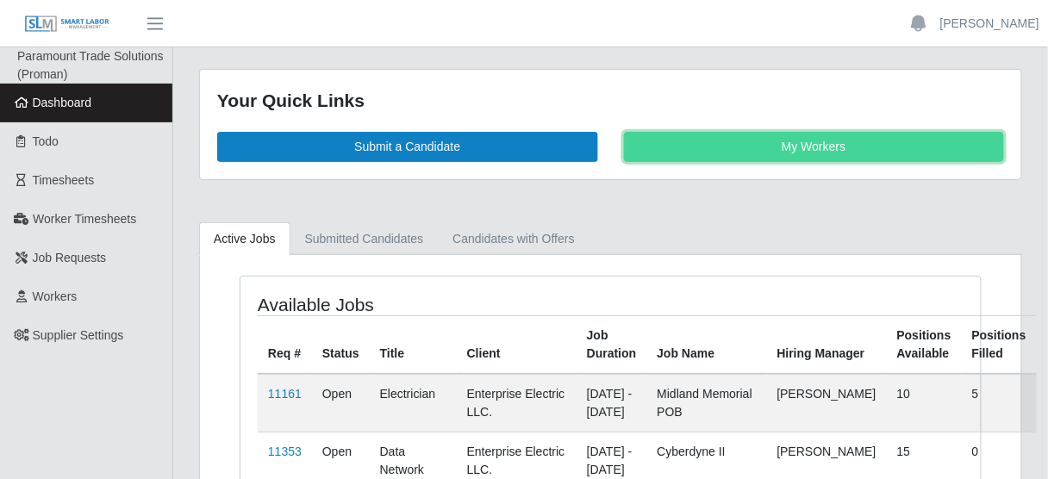
click at [833, 156] on link "My Workers" at bounding box center [814, 147] width 381 height 30
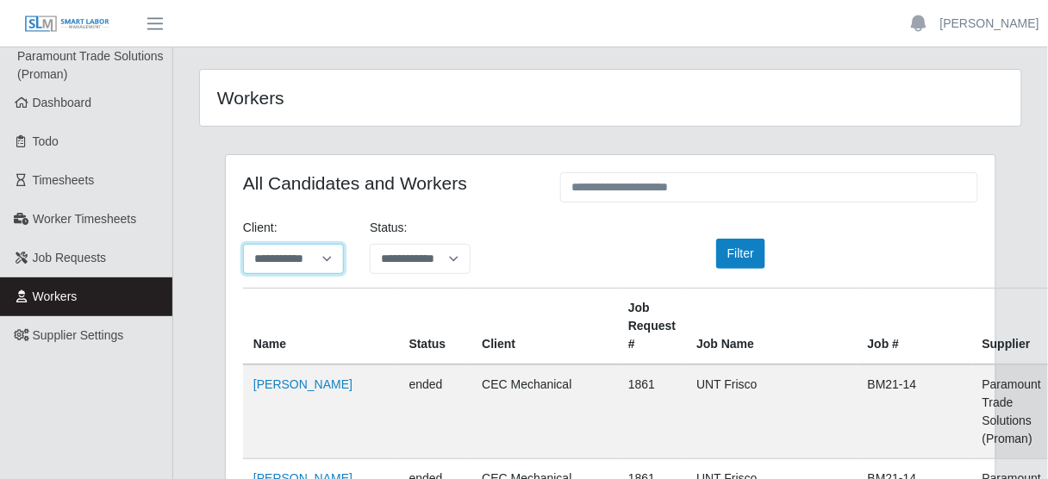
click at [333, 260] on select "**********" at bounding box center [293, 259] width 101 height 30
select select "**********"
click at [243, 244] on select "**********" at bounding box center [293, 259] width 101 height 30
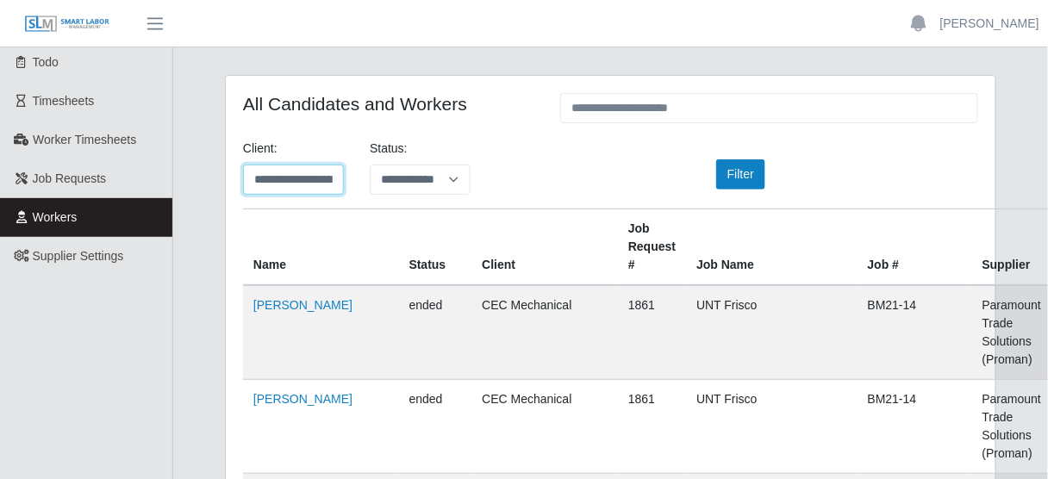
scroll to position [69, 0]
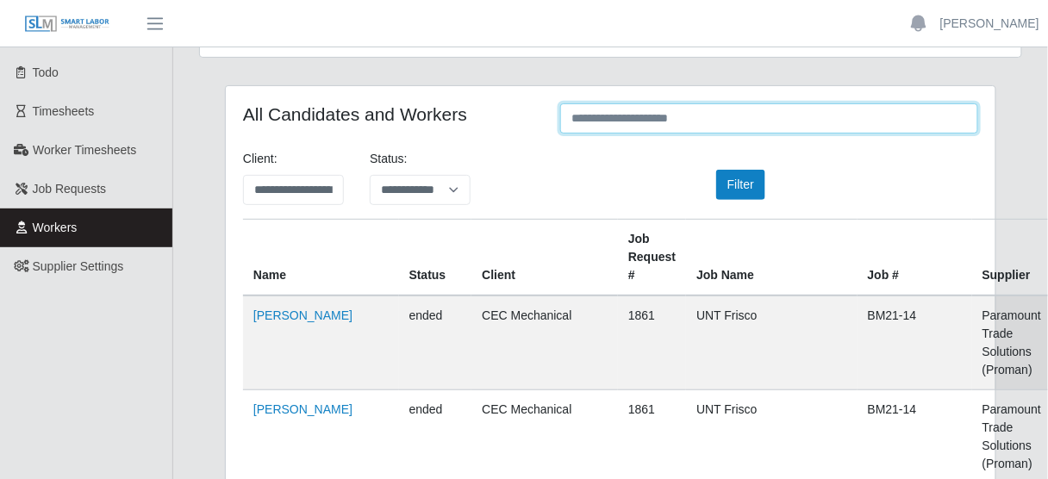
click at [734, 114] on input "text" at bounding box center [769, 118] width 418 height 30
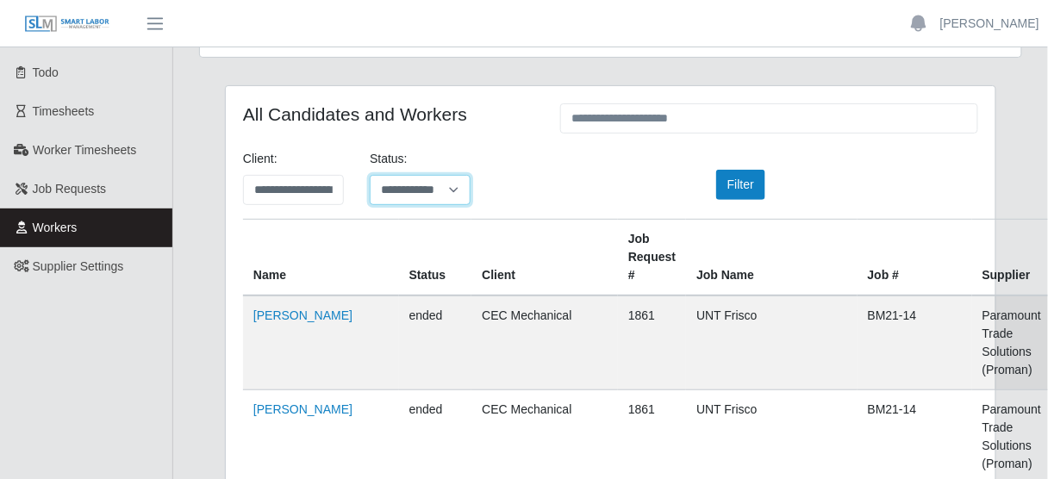
click at [455, 194] on select "**********" at bounding box center [420, 190] width 101 height 30
select select "********"
click at [370, 175] on select "**********" at bounding box center [420, 190] width 101 height 30
click at [283, 198] on select "**********" at bounding box center [293, 190] width 101 height 30
click at [243, 175] on select "**********" at bounding box center [293, 190] width 101 height 30
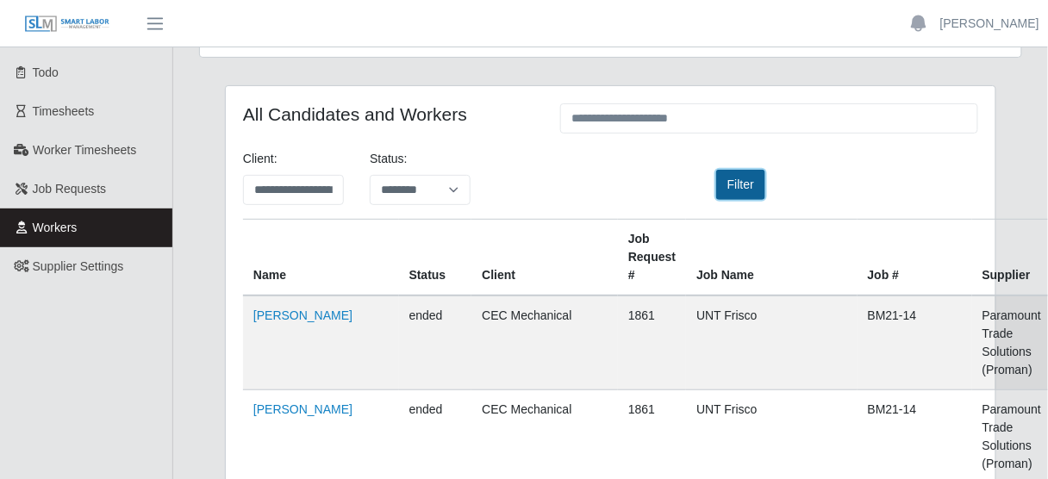
click at [732, 194] on button "Filter" at bounding box center [741, 185] width 49 height 30
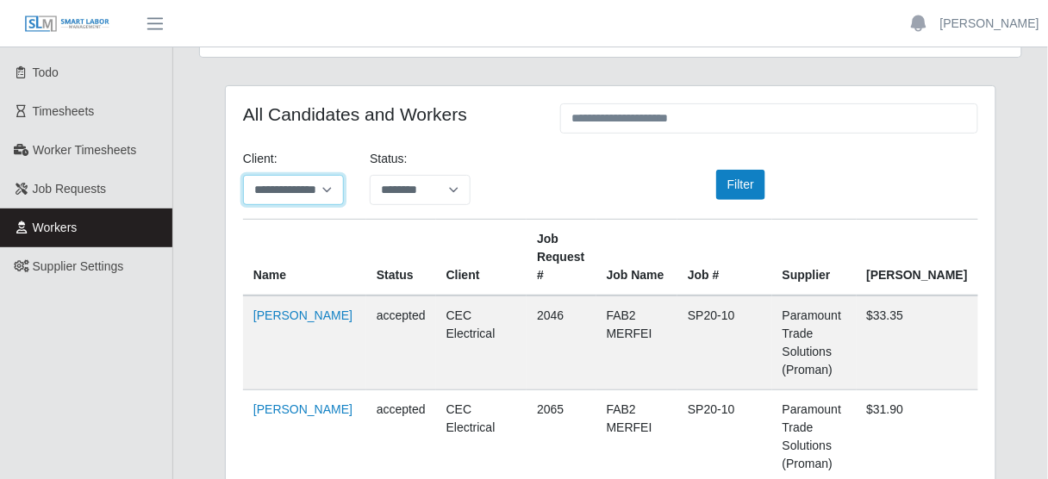
click at [328, 184] on select "**********" at bounding box center [293, 190] width 101 height 30
click at [243, 175] on select "**********" at bounding box center [293, 190] width 101 height 30
click at [751, 191] on button "Filter" at bounding box center [741, 185] width 49 height 30
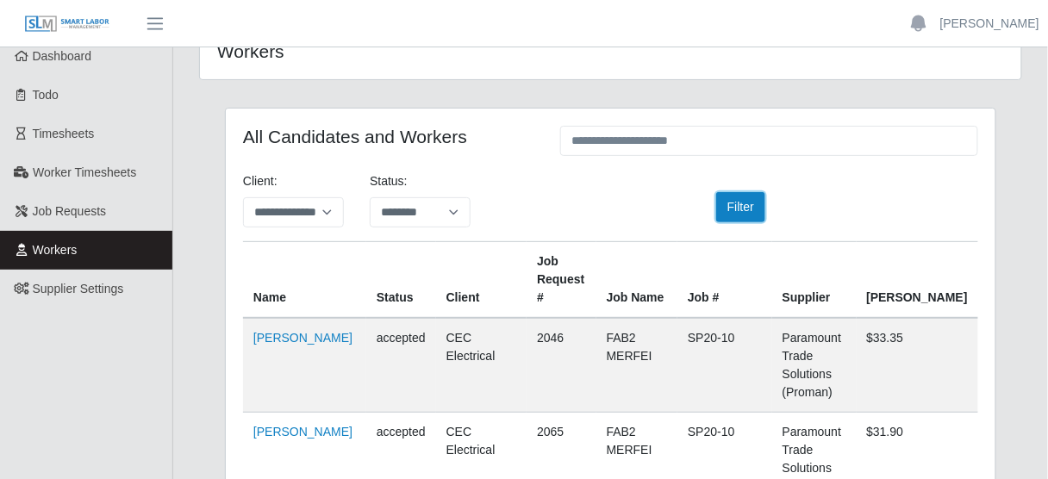
scroll to position [185, 0]
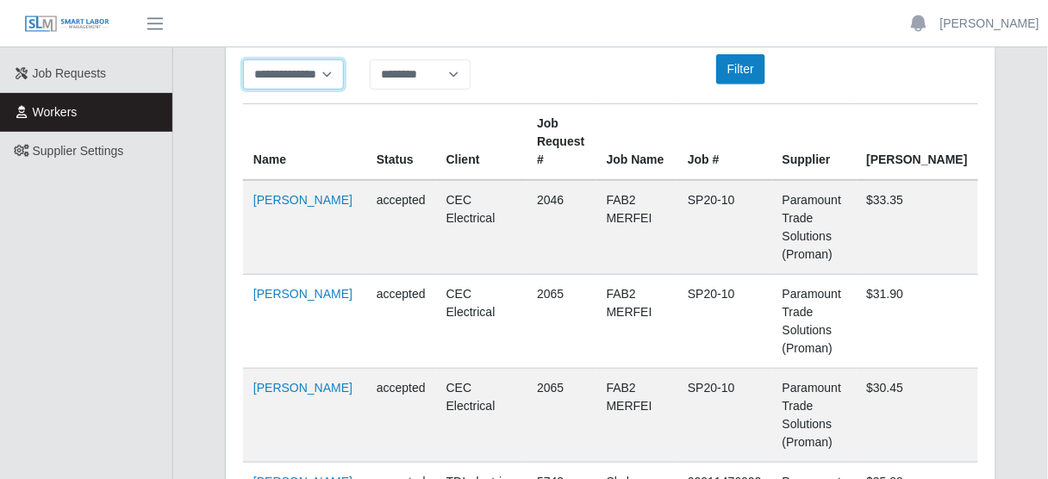
click at [313, 75] on select "**********" at bounding box center [293, 74] width 101 height 30
click at [243, 59] on select "**********" at bounding box center [293, 74] width 101 height 30
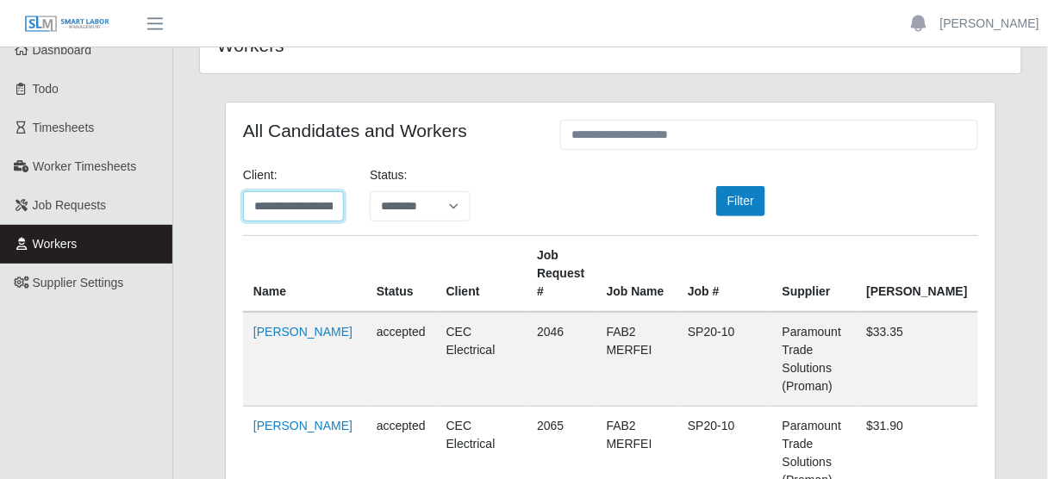
scroll to position [47, 0]
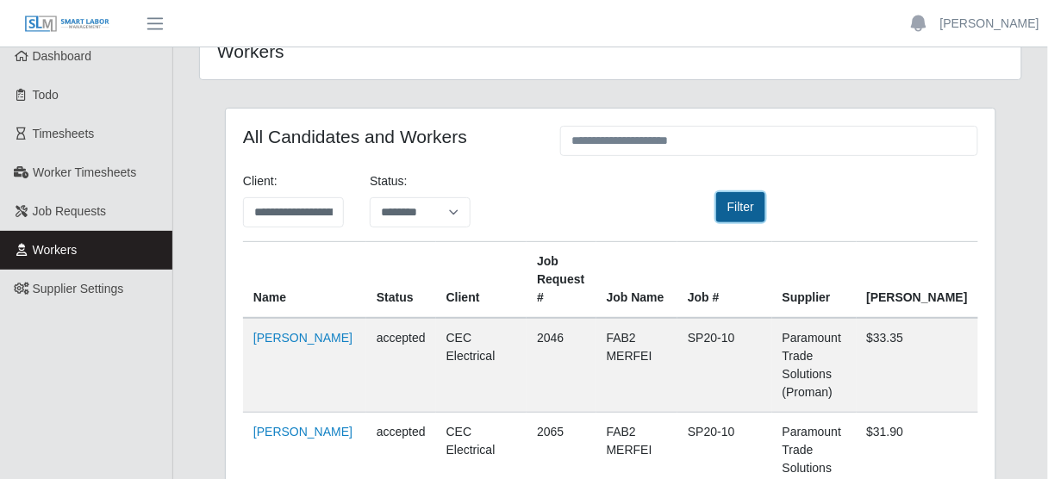
click at [722, 197] on button "Filter" at bounding box center [741, 207] width 49 height 30
click at [300, 221] on select "**********" at bounding box center [293, 212] width 101 height 30
select select "**********"
click at [243, 197] on select "**********" at bounding box center [293, 212] width 101 height 30
click at [334, 212] on select "**********" at bounding box center [293, 212] width 101 height 30
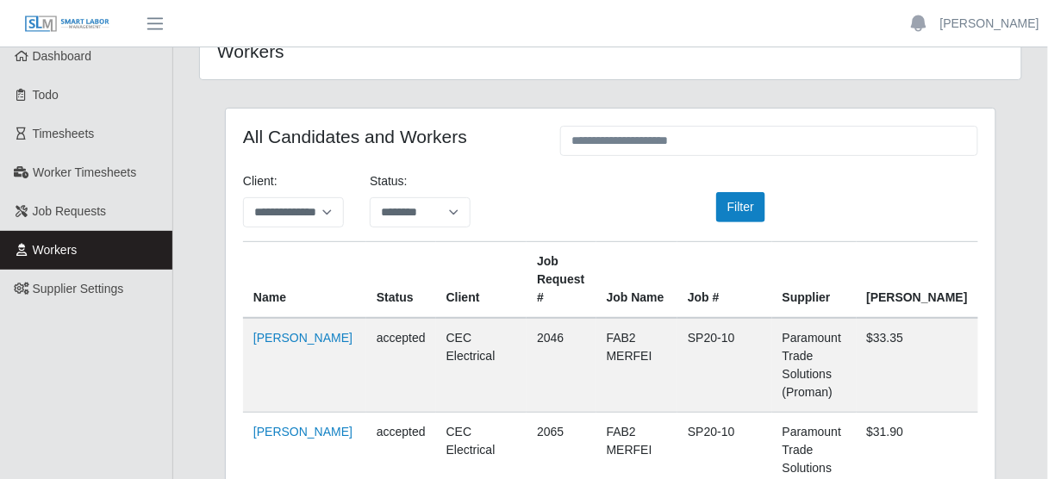
click at [542, 189] on div "**********" at bounding box center [610, 206] width 761 height 69
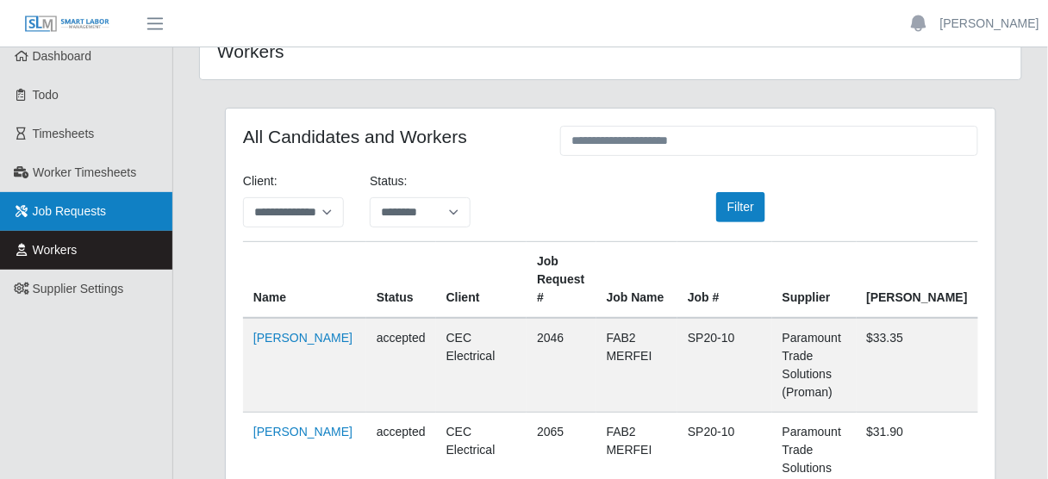
click at [96, 210] on span "Job Requests" at bounding box center [70, 211] width 74 height 14
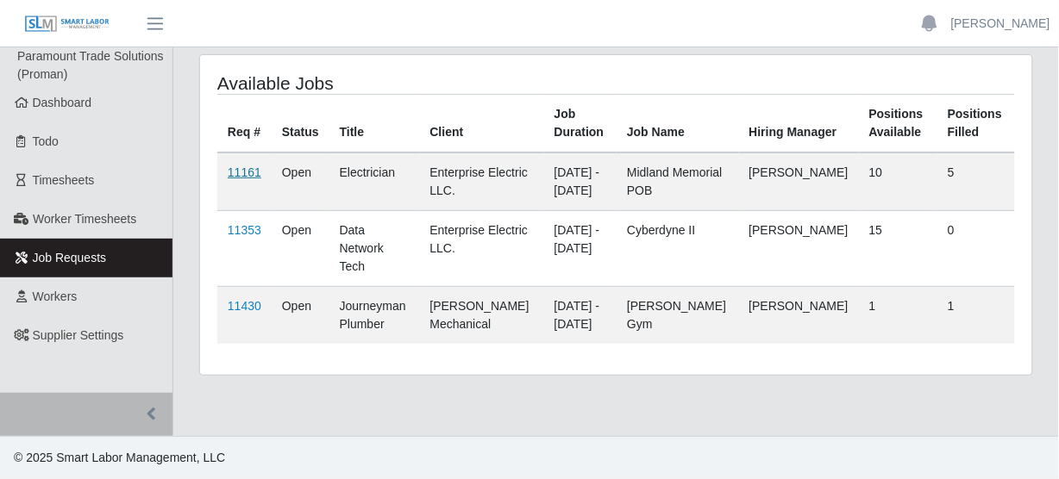
click at [241, 174] on link "11161" at bounding box center [245, 173] width 34 height 14
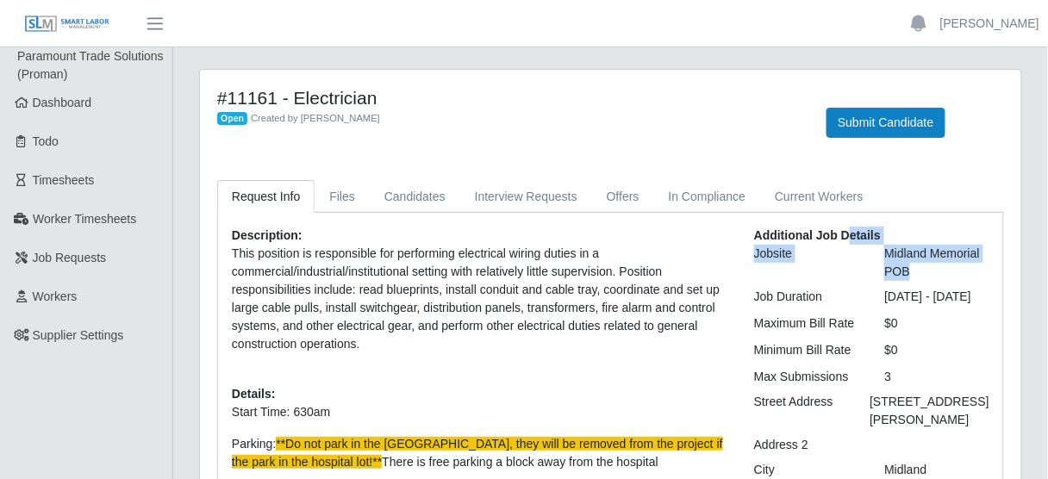
drag, startPoint x: 934, startPoint y: 272, endPoint x: 847, endPoint y: 224, distance: 99.6
click at [847, 224] on div "Description: This position is responsible for performing electrical wiring duti…" at bounding box center [610, 447] width 785 height 468
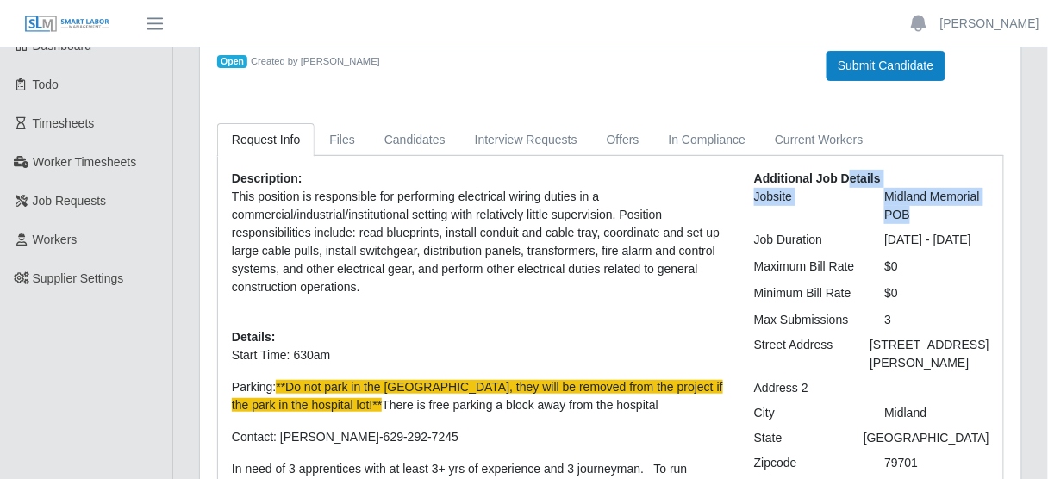
scroll to position [69, 0]
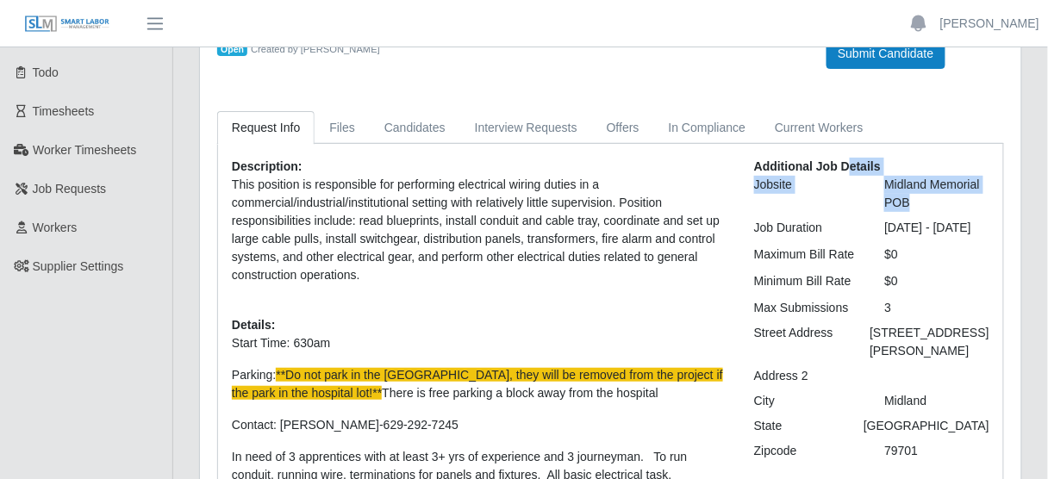
drag, startPoint x: 927, startPoint y: 392, endPoint x: 895, endPoint y: 393, distance: 31.9
click at [895, 360] on div "[STREET_ADDRESS][PERSON_NAME]" at bounding box center [929, 342] width 145 height 36
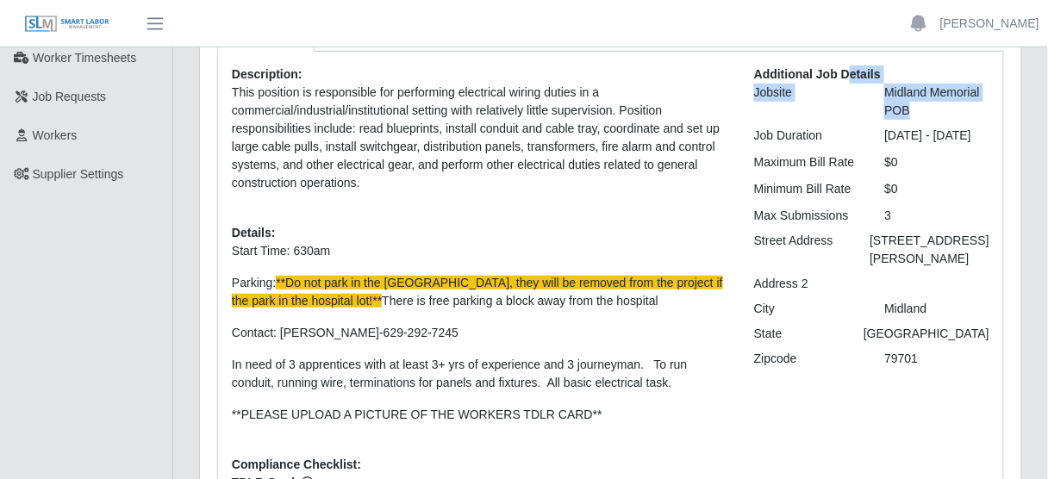
scroll to position [207, 0]
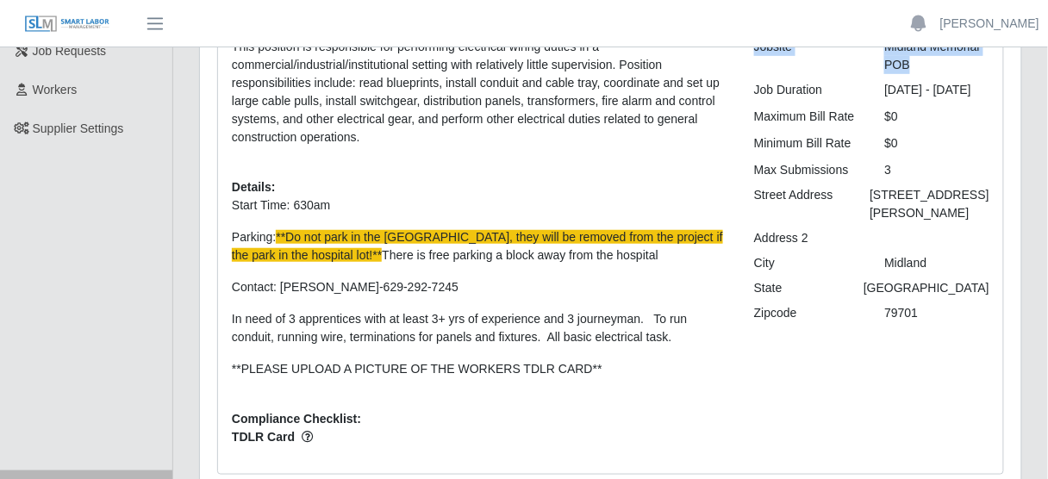
drag, startPoint x: 768, startPoint y: 297, endPoint x: 922, endPoint y: 341, distance: 159.4
click at [919, 341] on div "Additional Job Details Jobsite Midland Memorial POB Job Duration [DATE] - [DATE…" at bounding box center [872, 240] width 261 height 441
click at [931, 335] on div "Additional Job Details Jobsite Midland Memorial POB Job Duration [DATE] - [DATE…" at bounding box center [872, 240] width 261 height 441
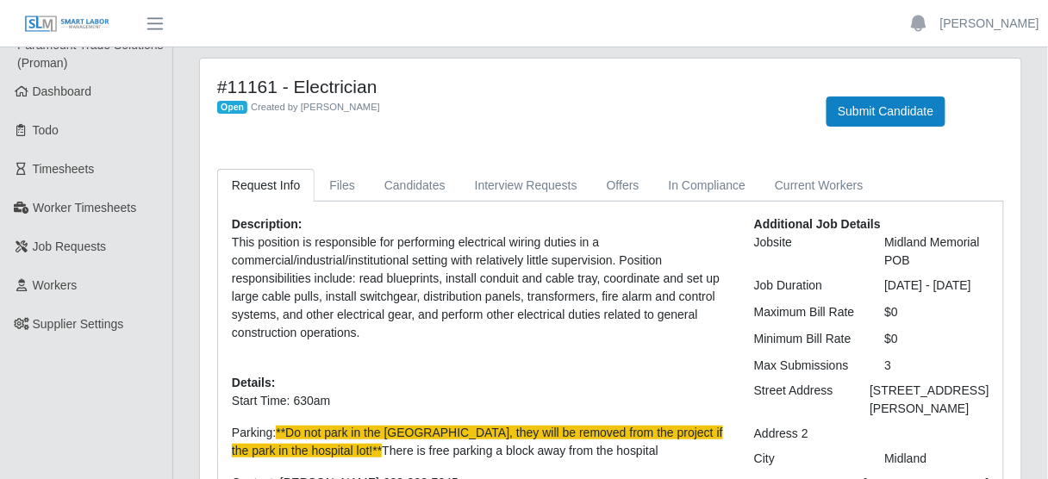
scroll to position [0, 0]
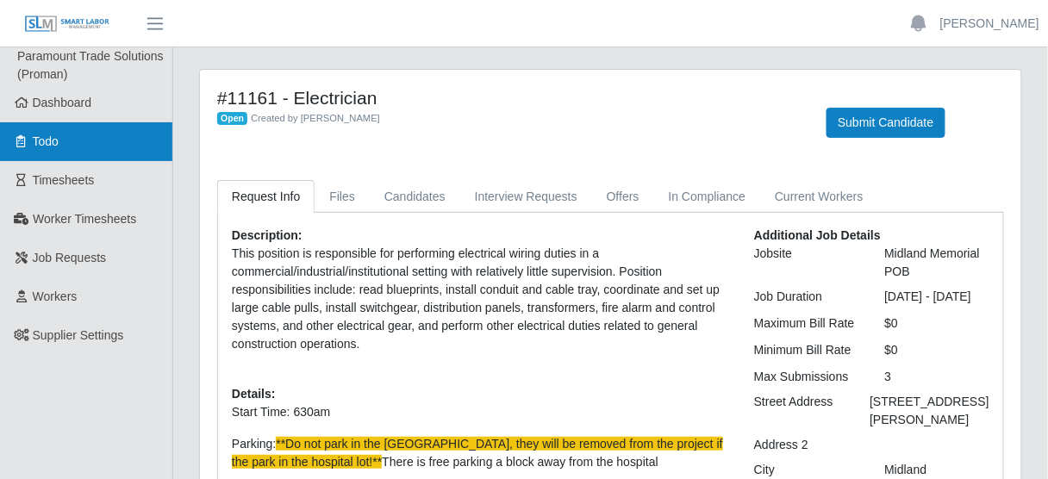
click at [62, 143] on link "Todo" at bounding box center [86, 141] width 172 height 39
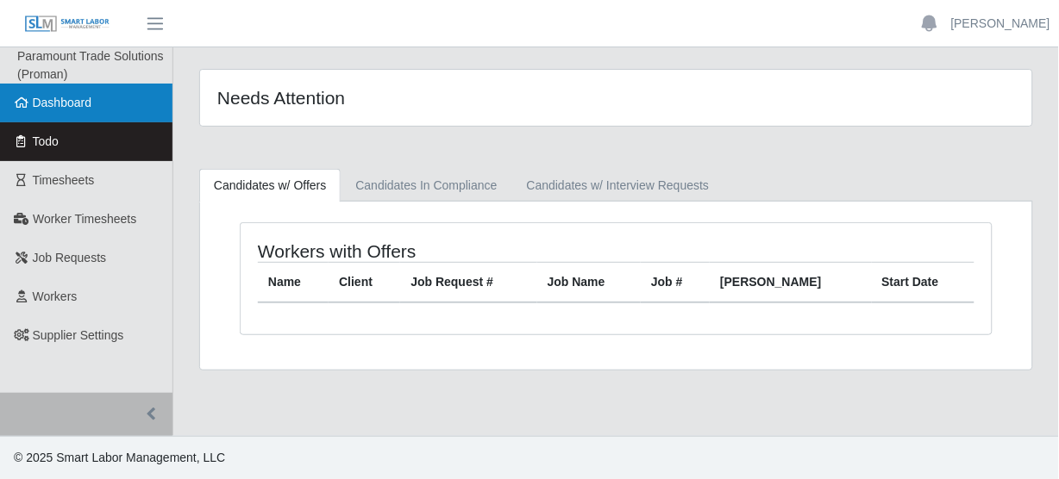
click at [105, 107] on link "Dashboard" at bounding box center [86, 103] width 172 height 39
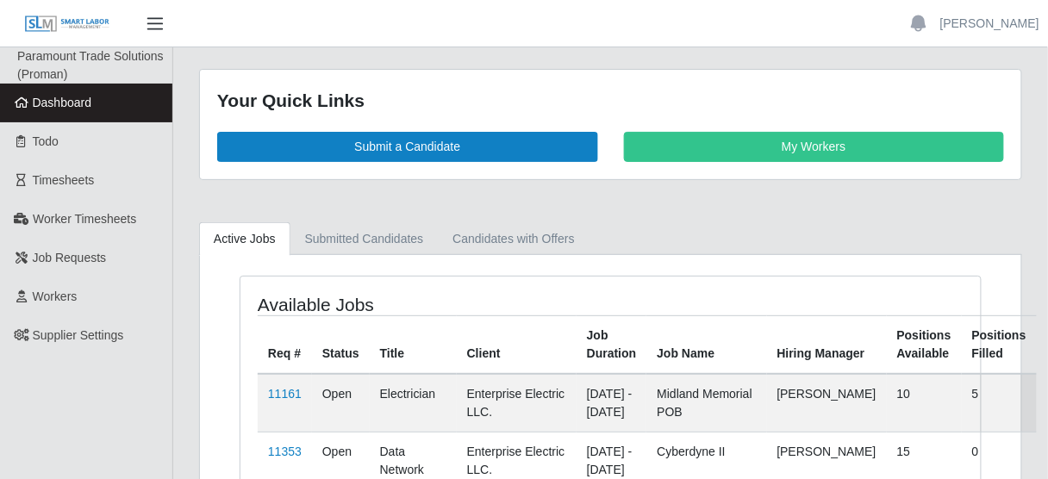
click at [161, 32] on span "button" at bounding box center [155, 24] width 22 height 20
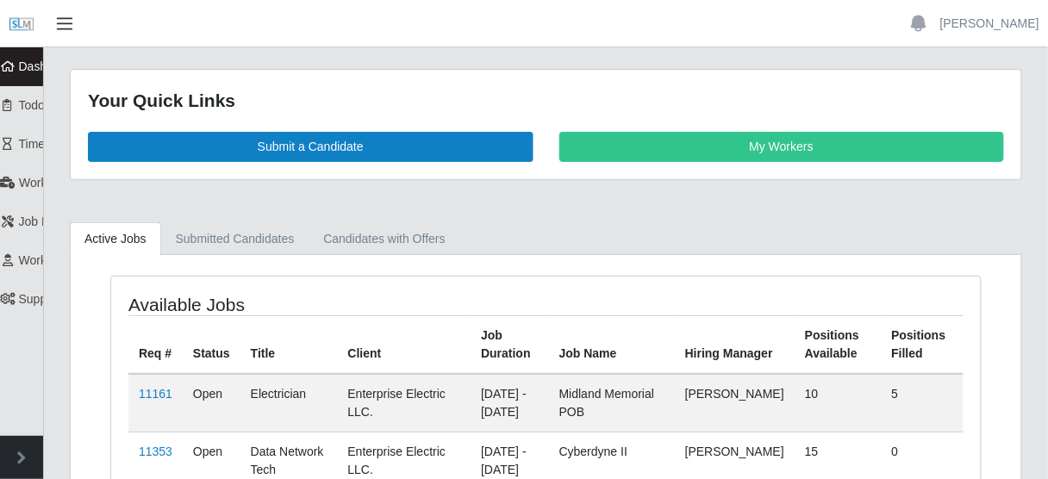
click at [65, 28] on span "button" at bounding box center [64, 24] width 22 height 20
